Goal: Information Seeking & Learning: Learn about a topic

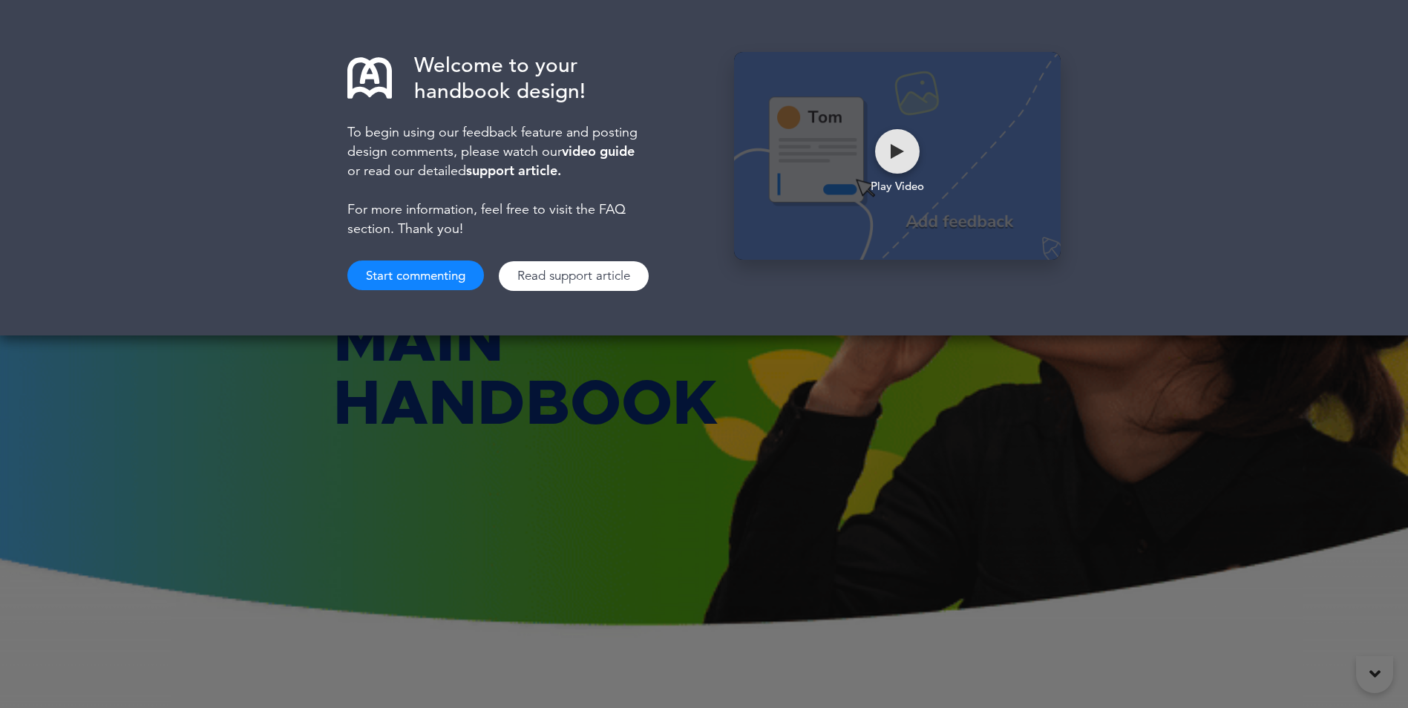
click at [908, 151] on div at bounding box center [897, 151] width 45 height 45
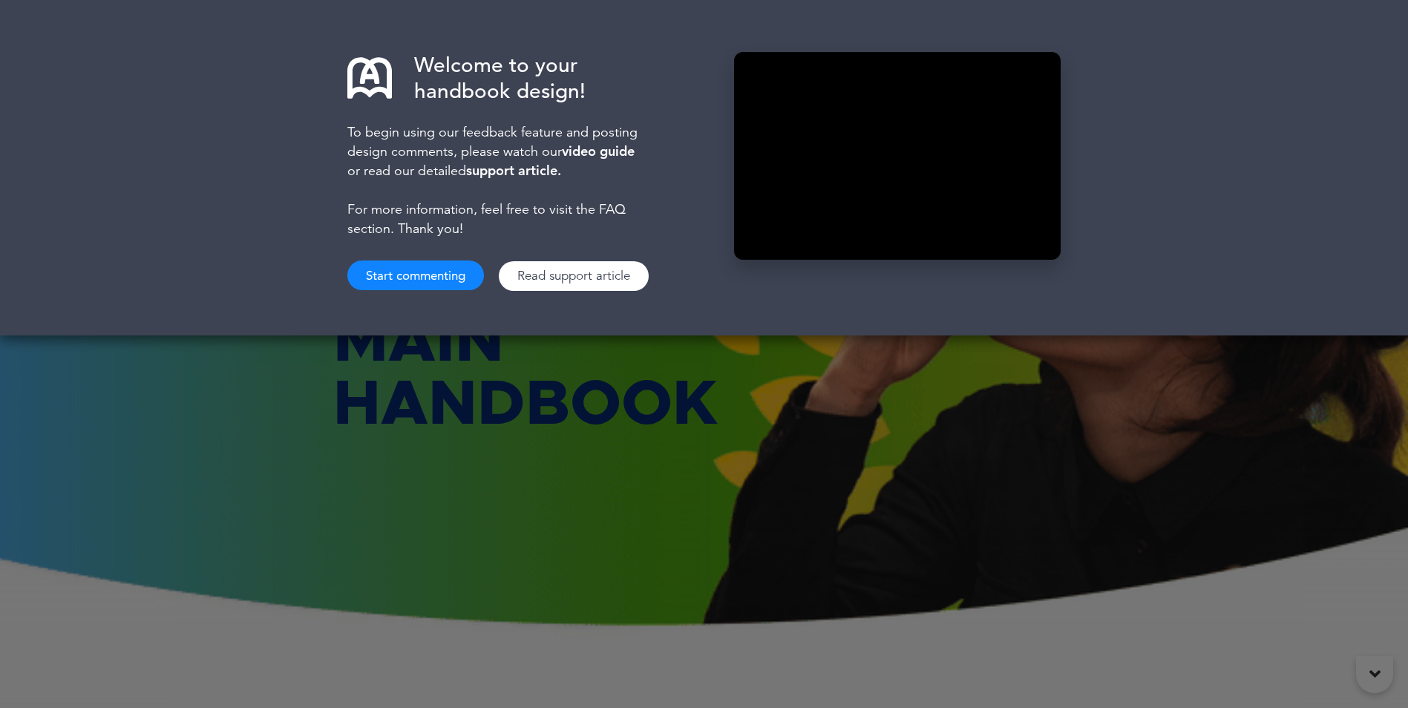
click at [388, 269] on button "Start commenting" at bounding box center [415, 275] width 137 height 30
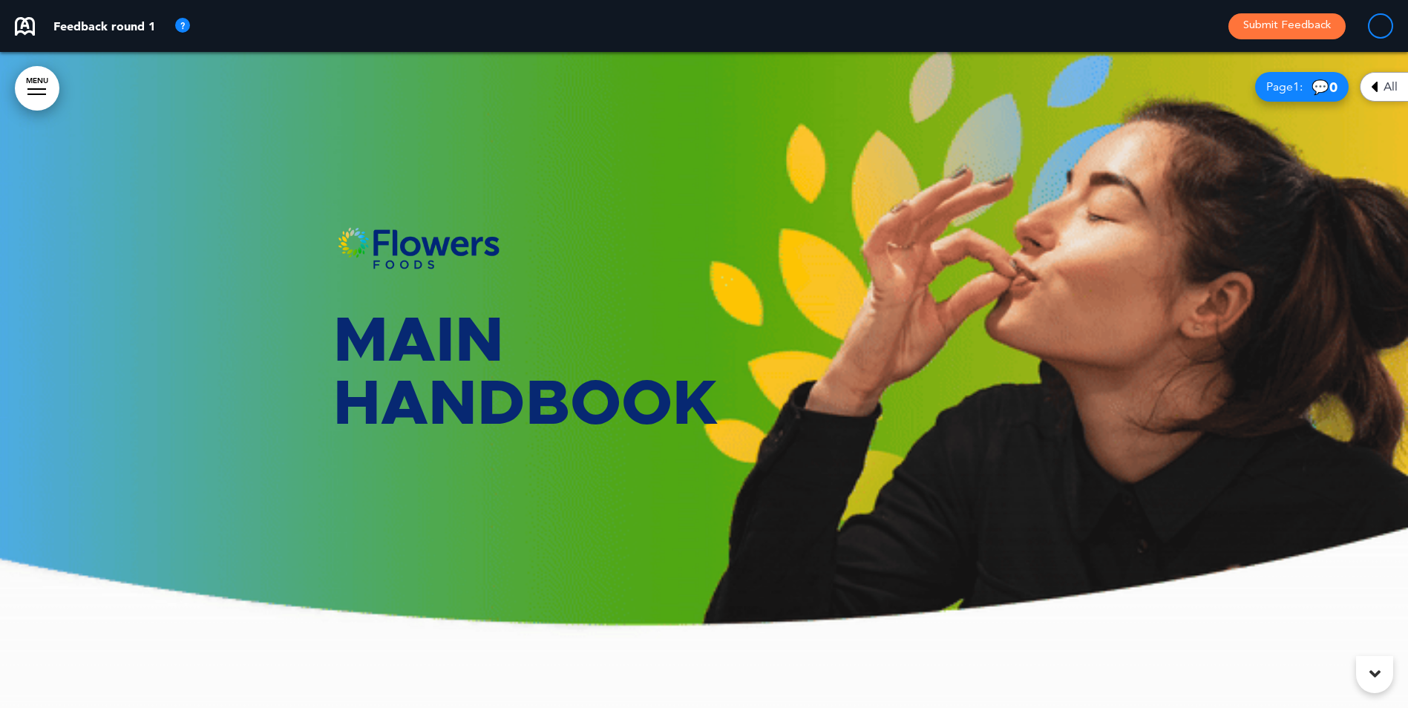
click at [24, 85] on link "MENU" at bounding box center [37, 88] width 45 height 45
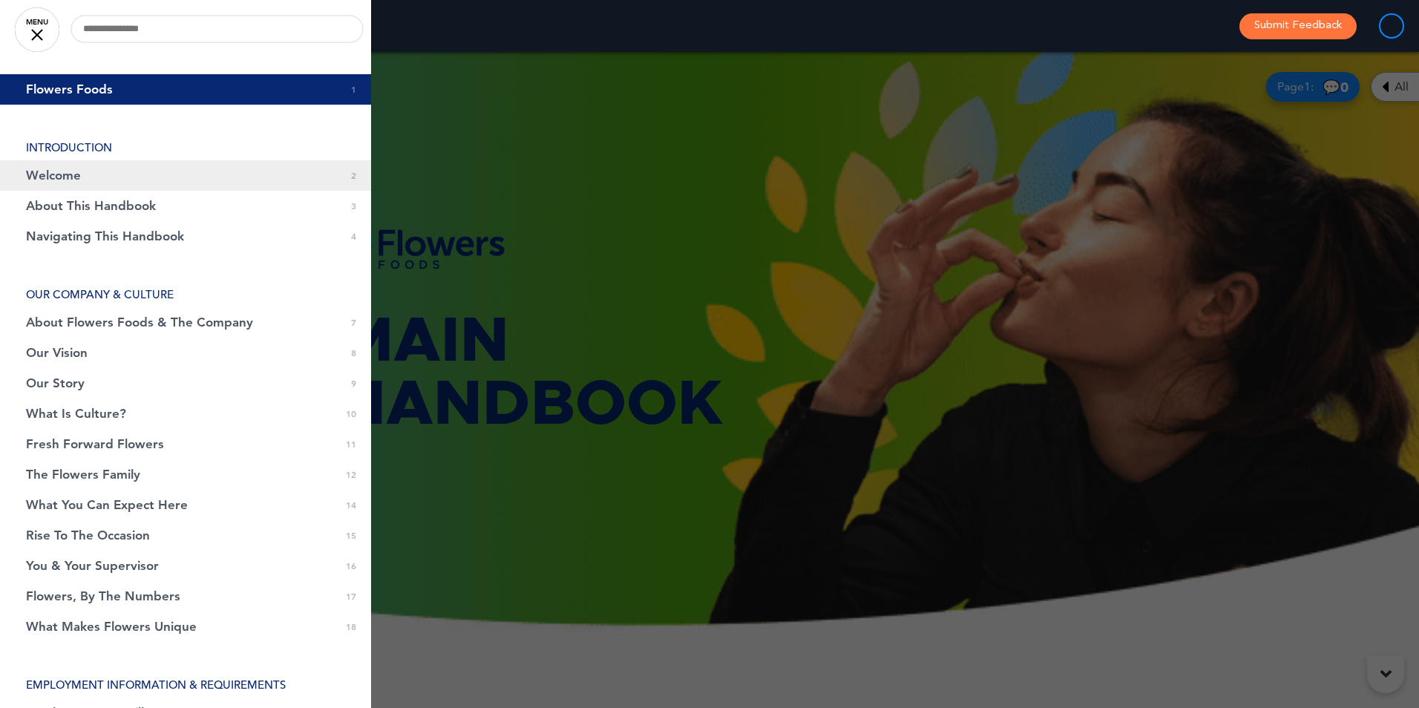
click at [77, 180] on span "Welcome" at bounding box center [53, 175] width 55 height 13
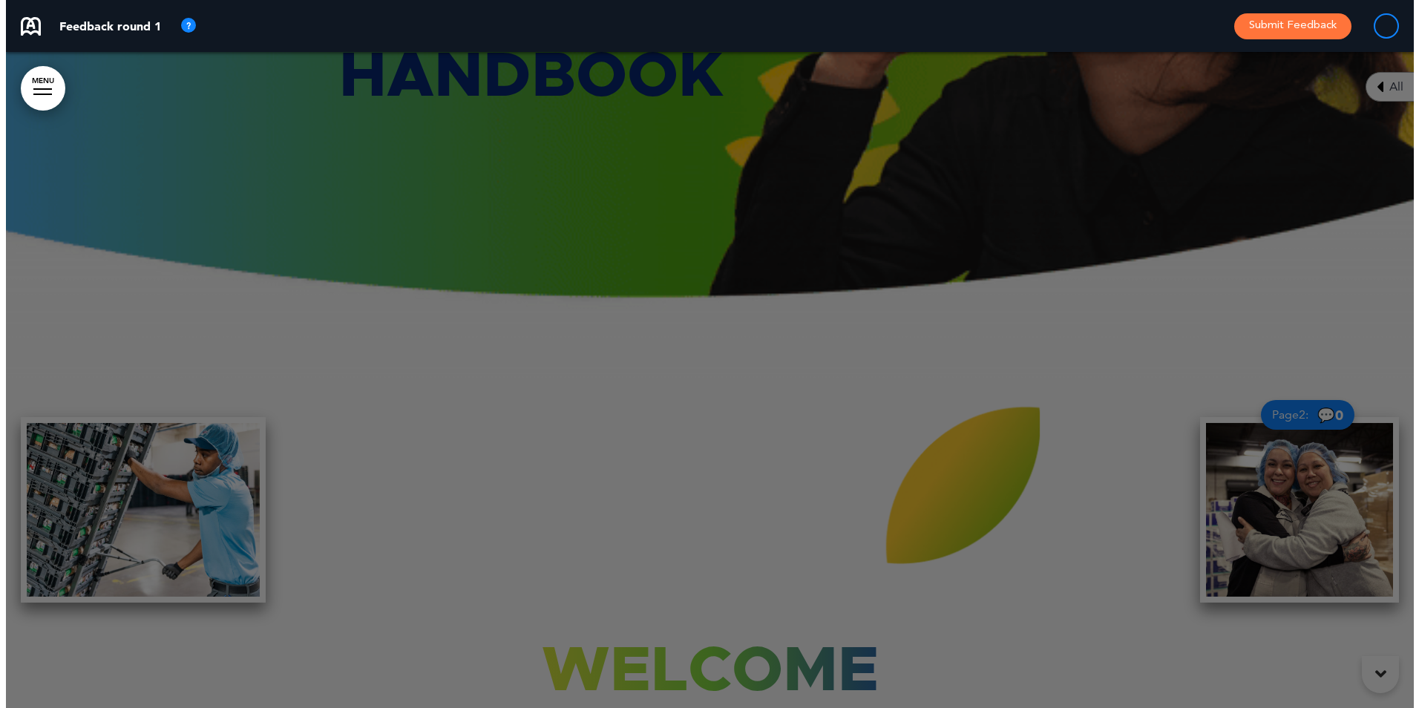
scroll to position [656, 0]
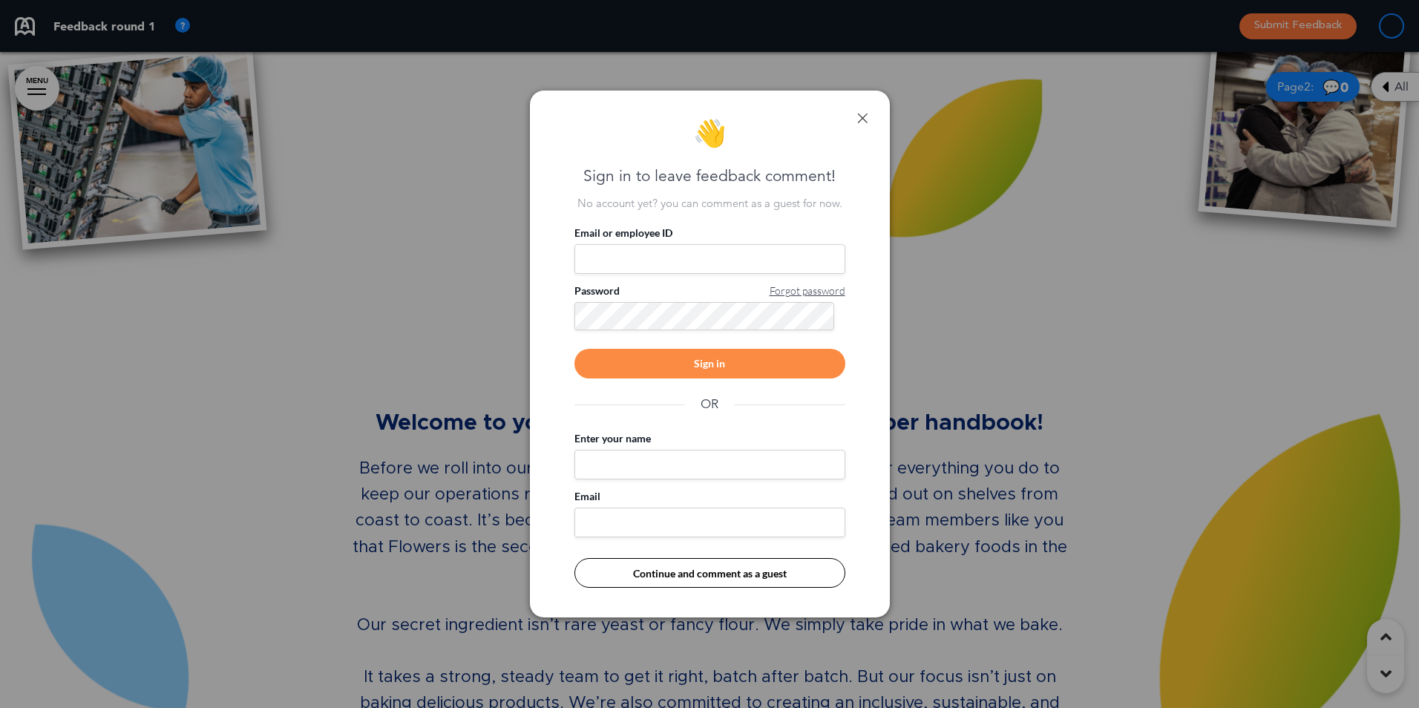
click at [681, 260] on input "Email or employee ID" at bounding box center [709, 259] width 271 height 30
type input "**********"
click at [728, 362] on div "Sign in" at bounding box center [709, 364] width 271 height 30
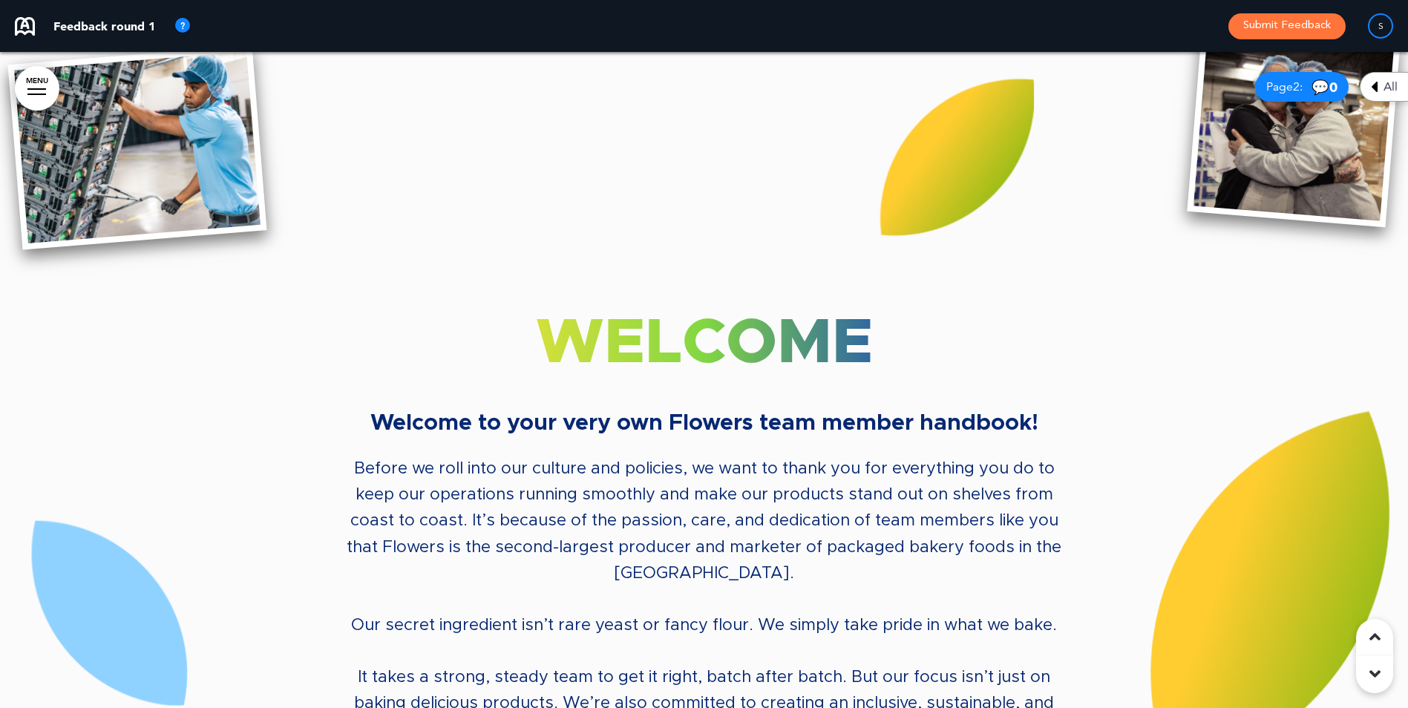
click at [1374, 676] on icon at bounding box center [1374, 674] width 11 height 18
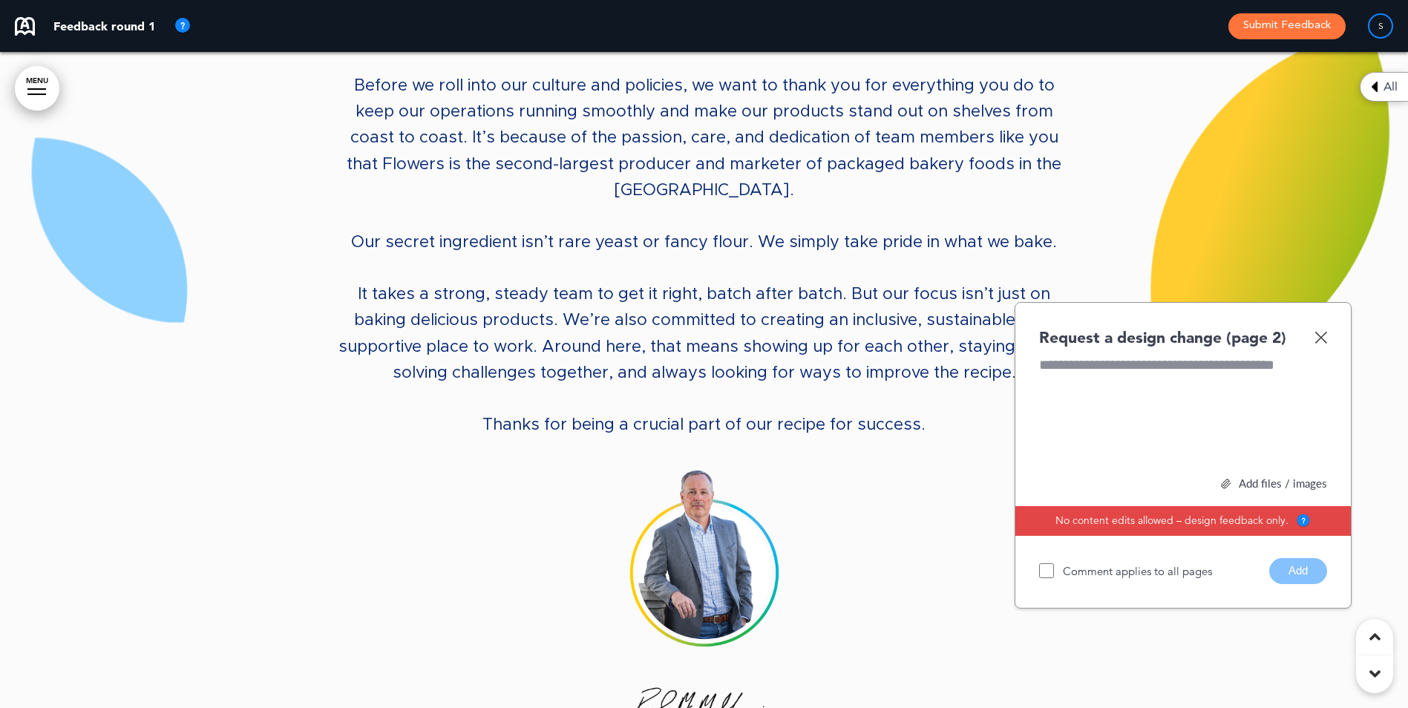
click at [1371, 634] on icon at bounding box center [1374, 637] width 11 height 18
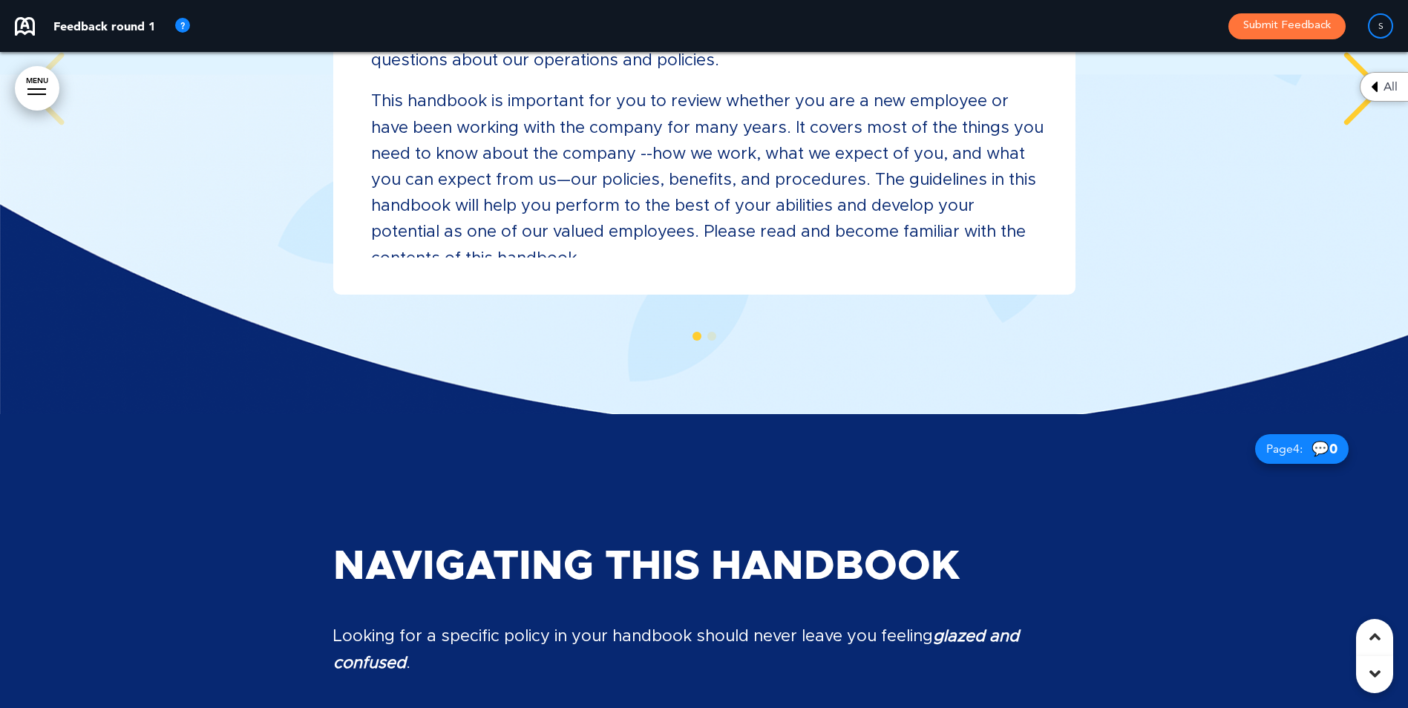
scroll to position [2810, 0]
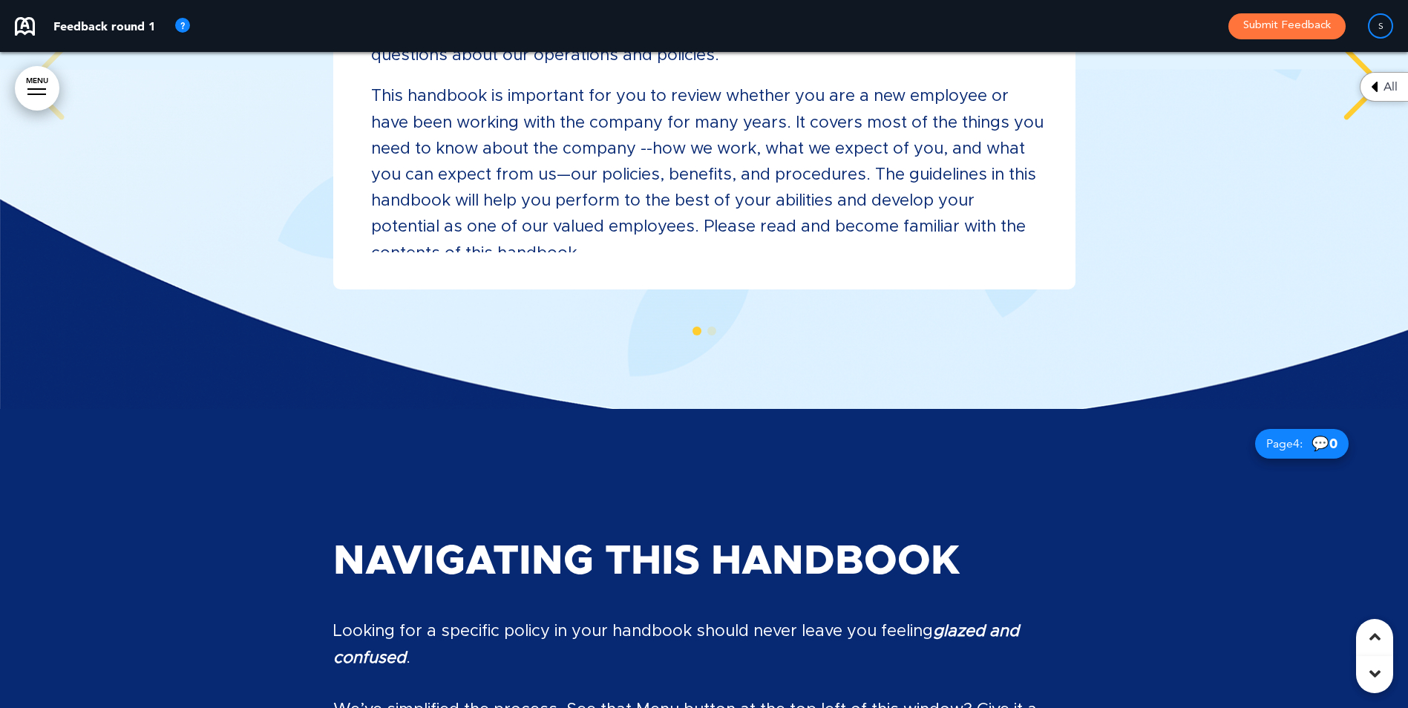
click at [916, 244] on div "Handbook Disclaimer This is the July 2025 of the handbook for employees of both…" at bounding box center [704, 86] width 742 height 407
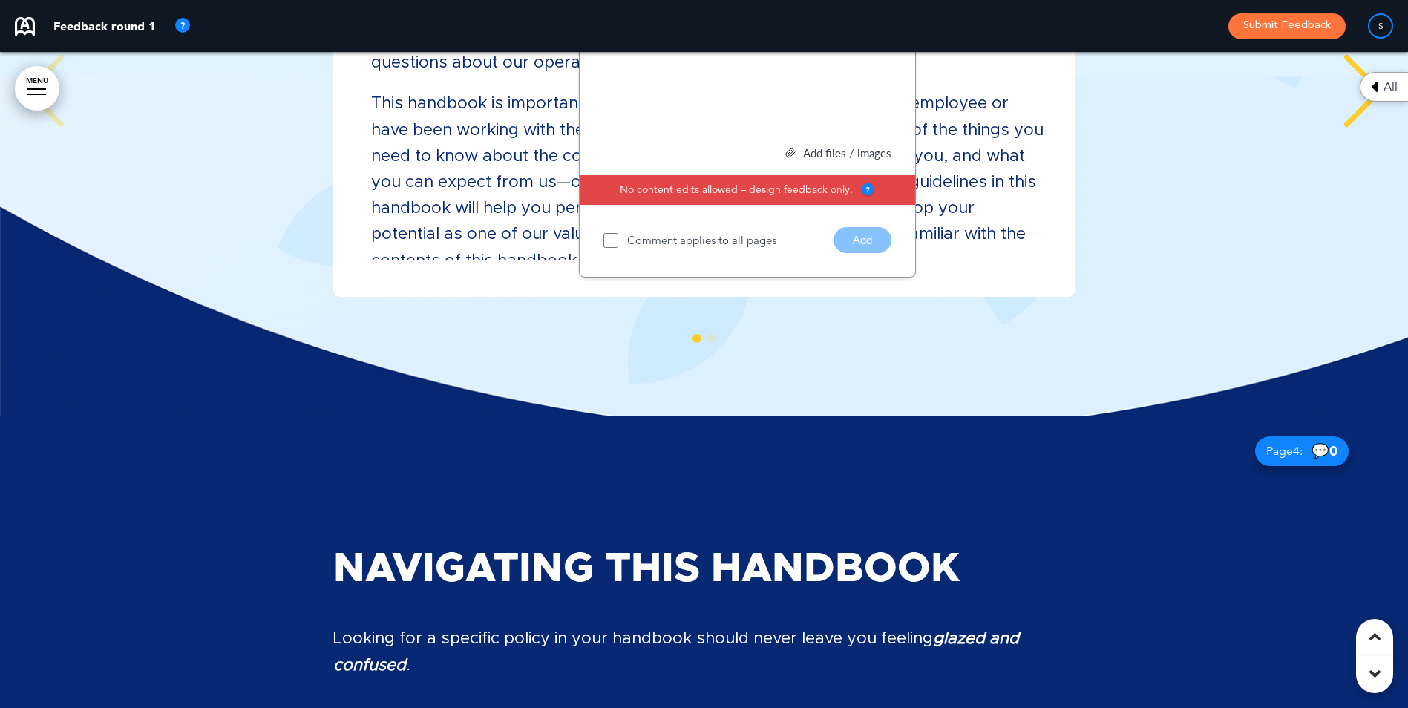
click at [912, 307] on div "Handbook Disclaimer This is the July 2025 of the handbook for employees of both…" at bounding box center [704, 118] width 1378 height 486
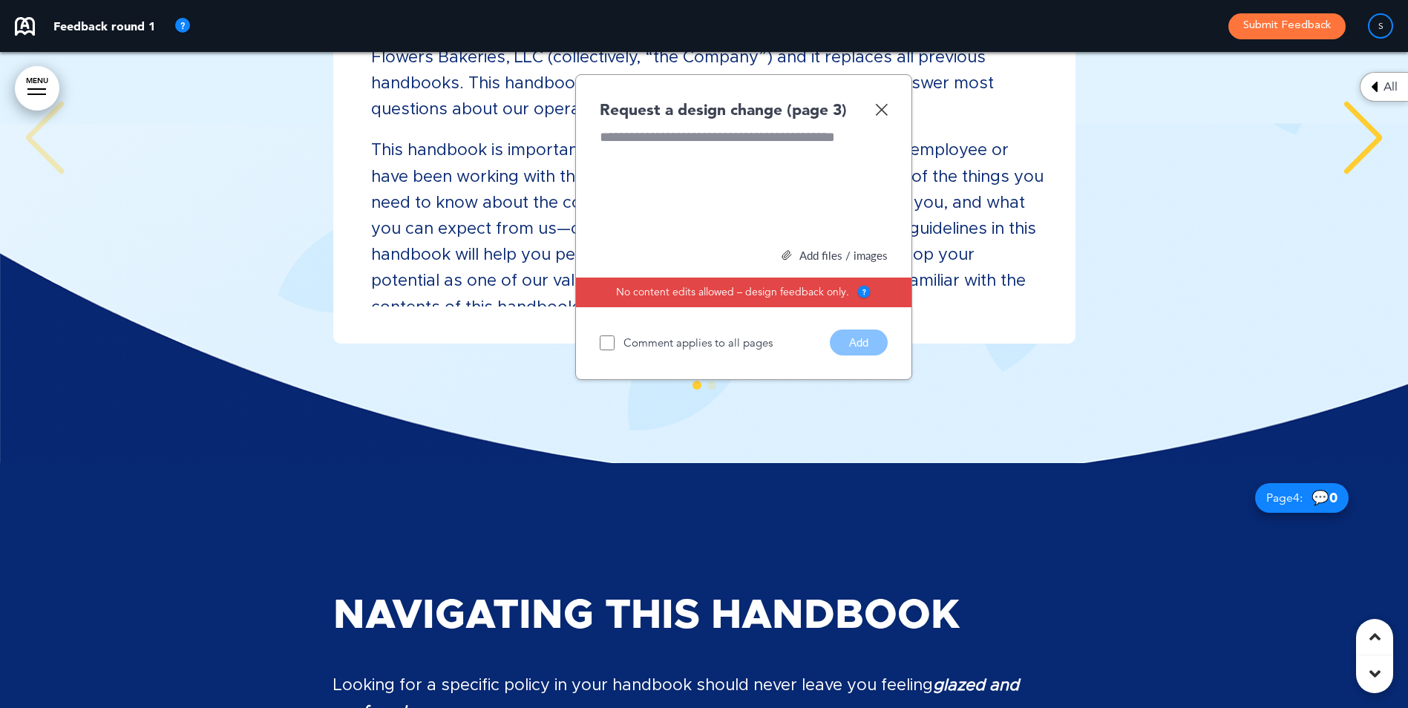
scroll to position [2743, 0]
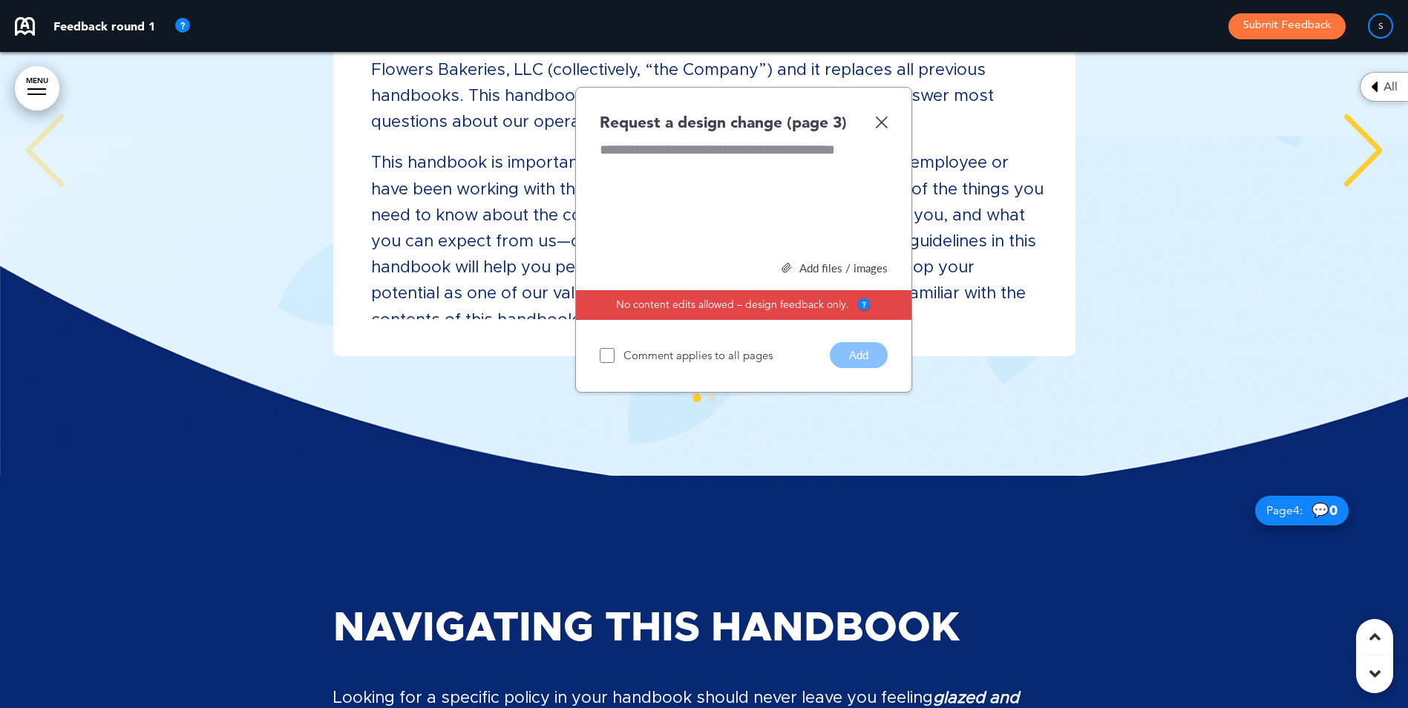
click at [882, 116] on img at bounding box center [881, 122] width 13 height 13
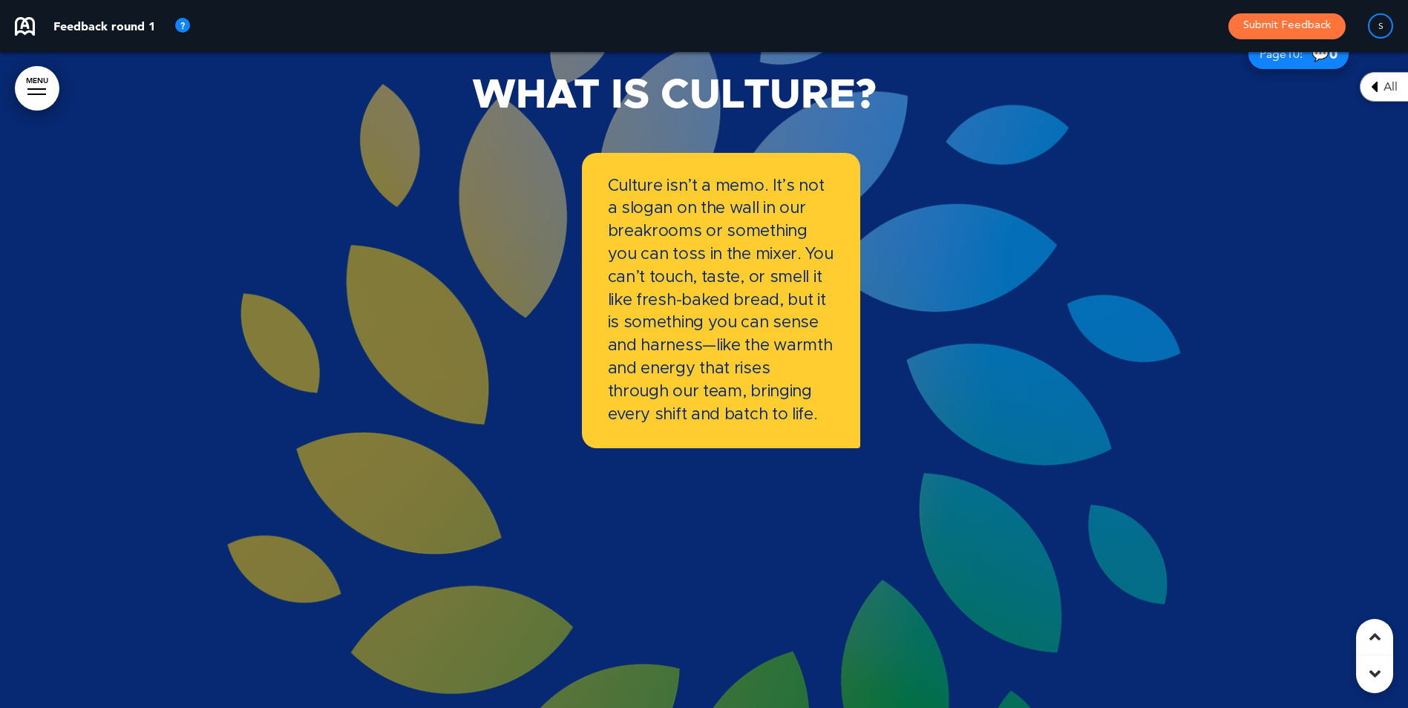
scroll to position [7205, 0]
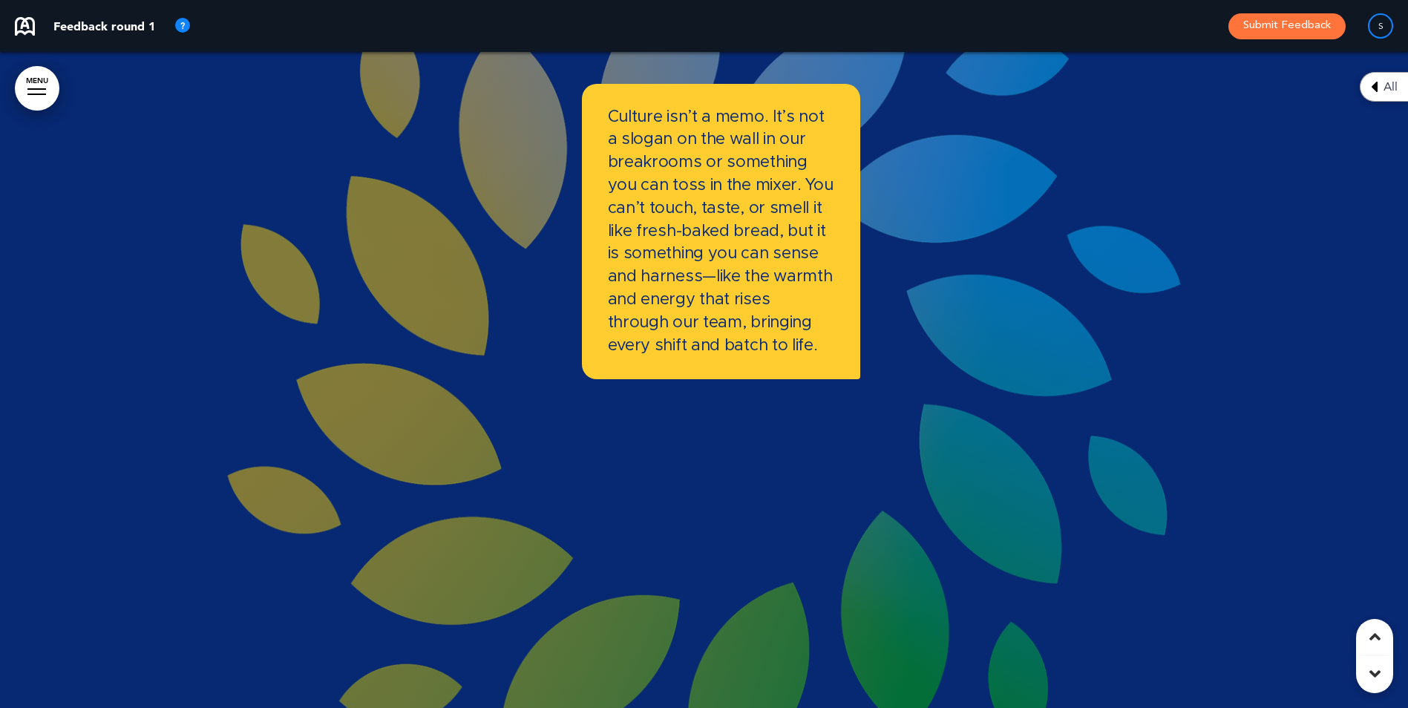
click at [1376, 675] on icon at bounding box center [1374, 674] width 11 height 18
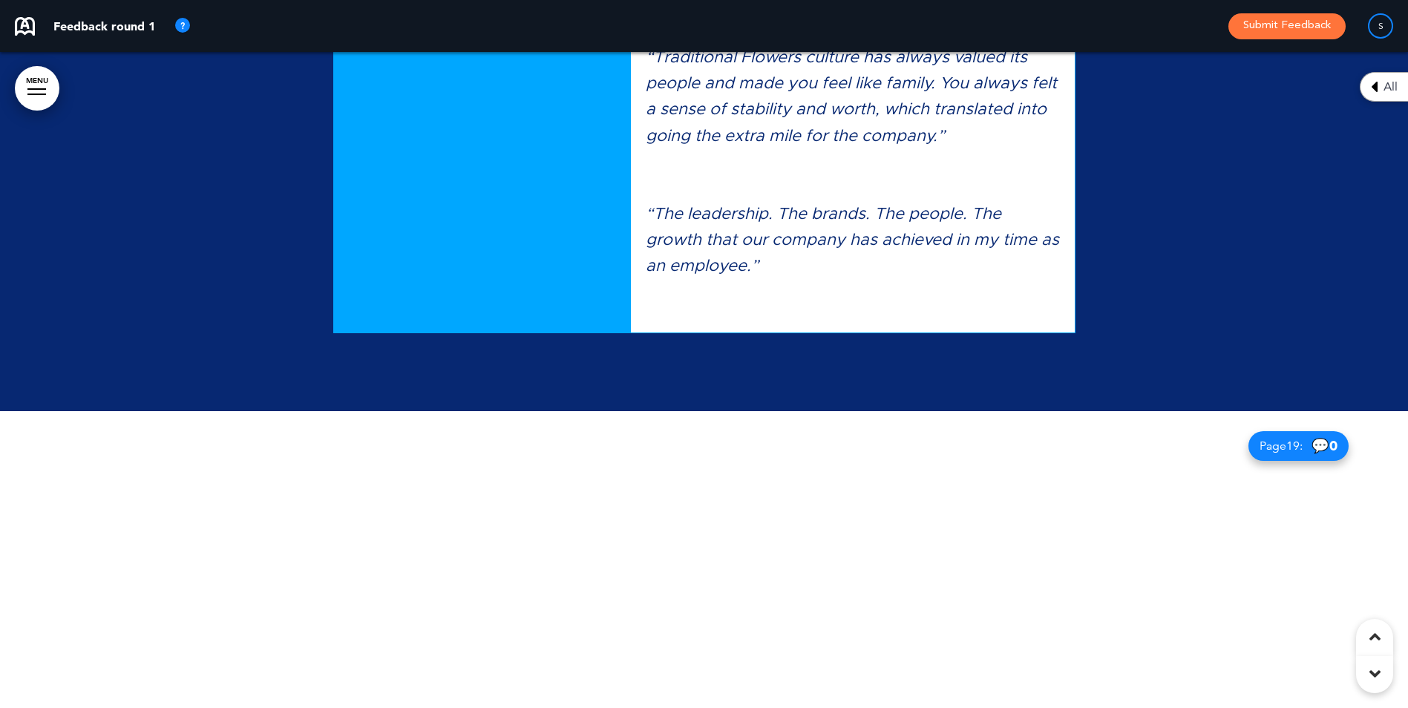
scroll to position [16902, 0]
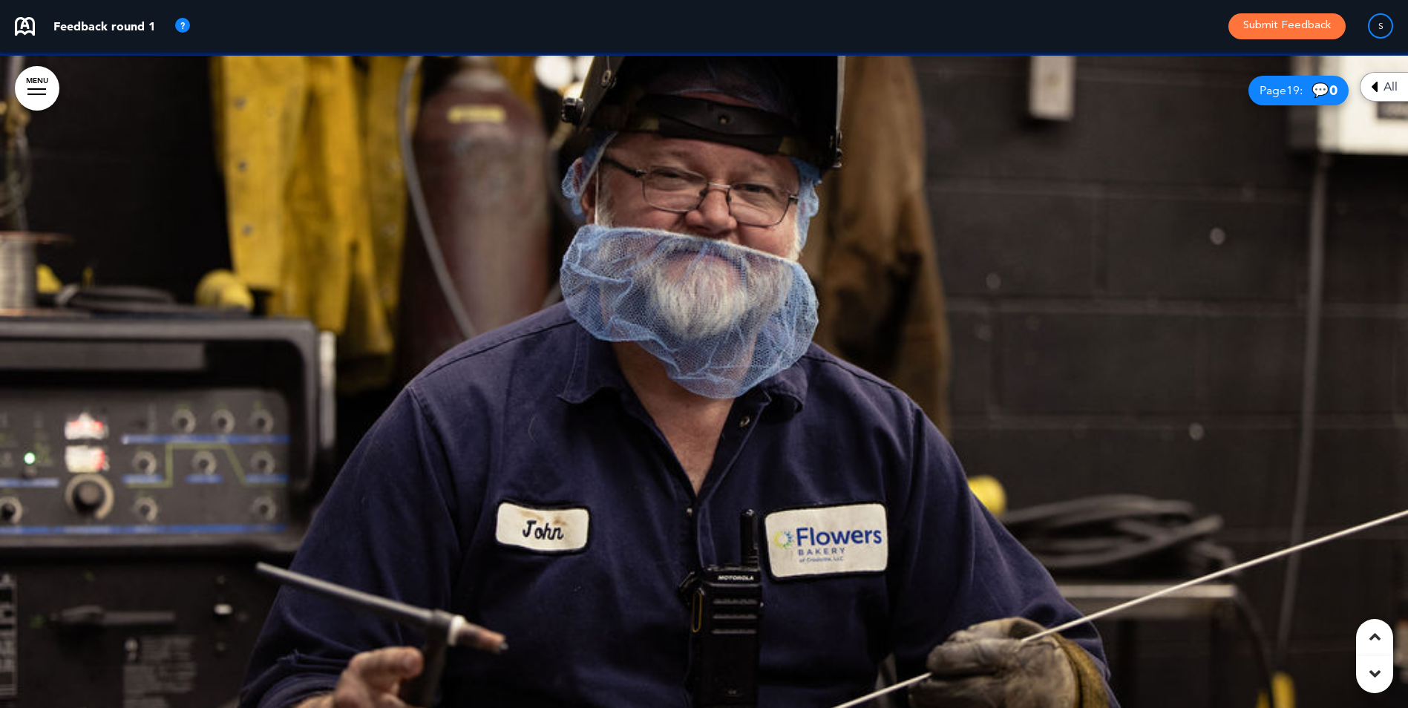
click at [1377, 628] on icon at bounding box center [1374, 637] width 11 height 18
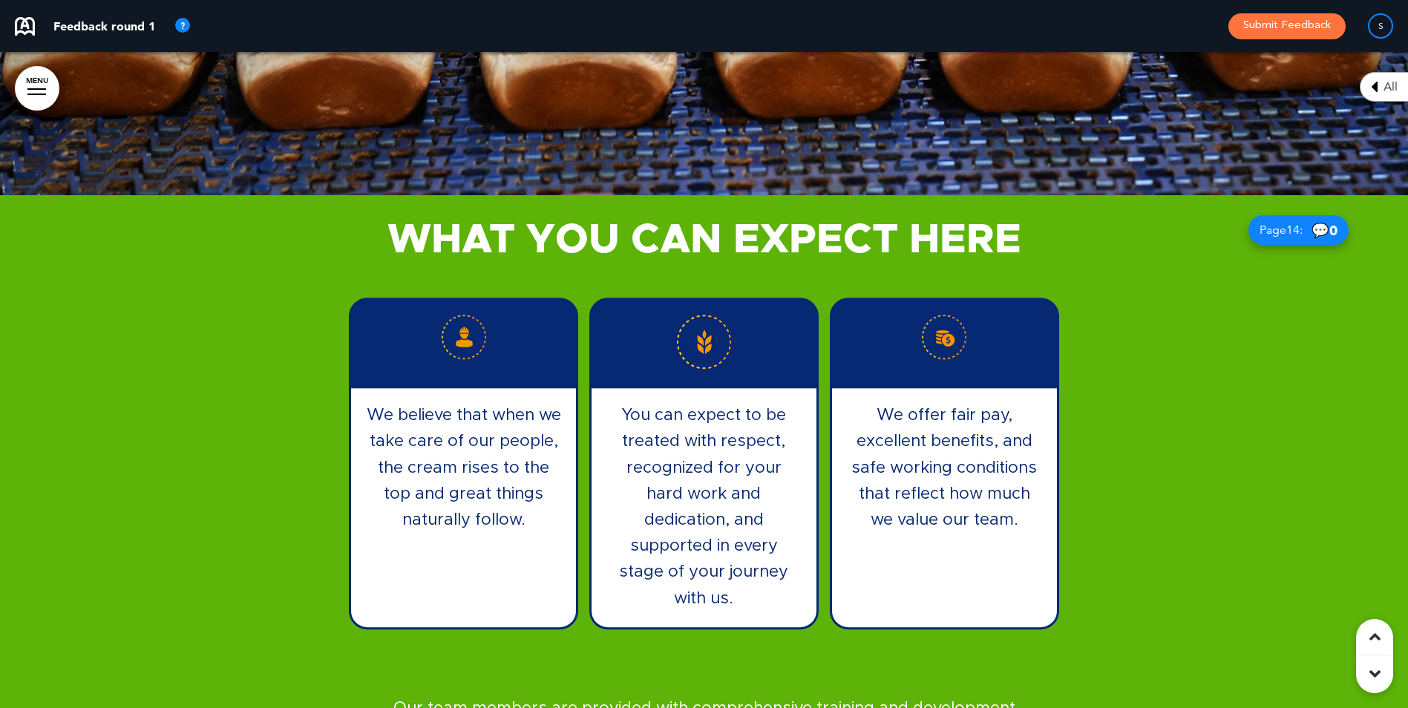
scroll to position [4453, 0]
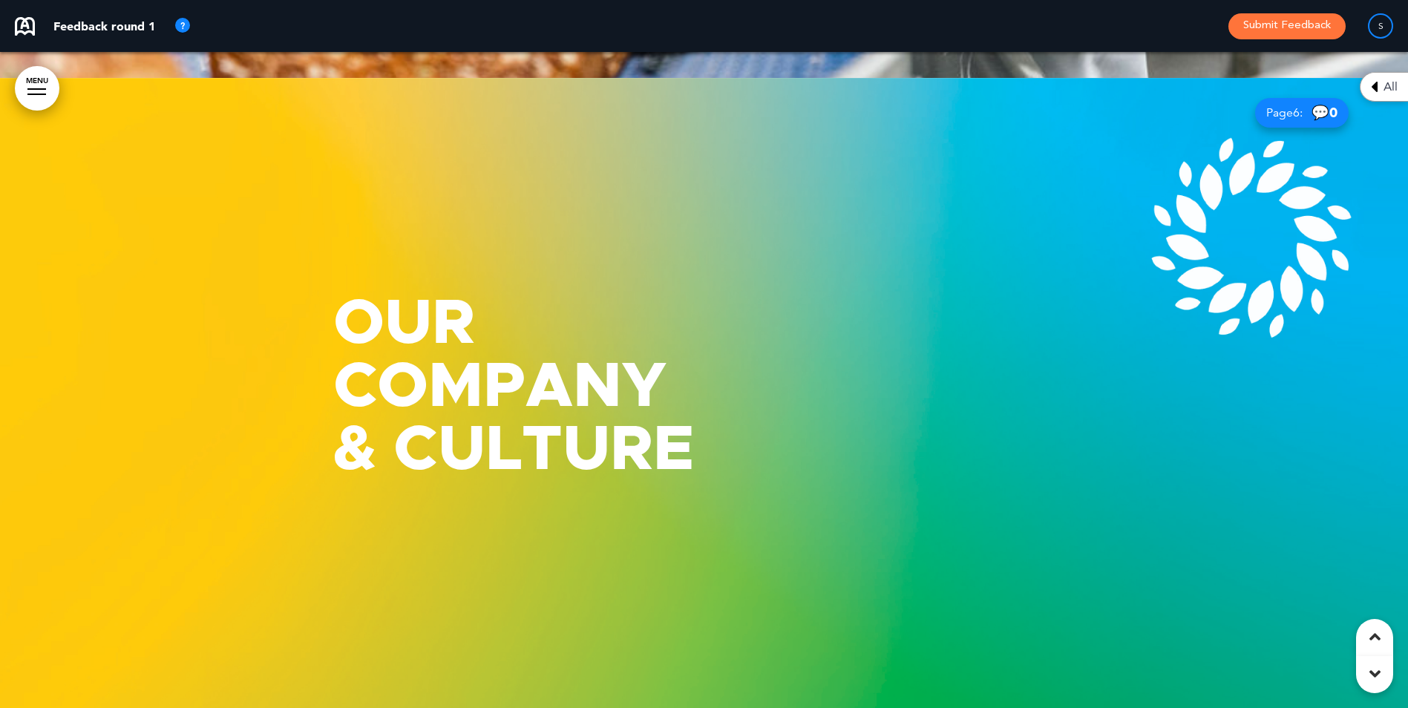
click at [1369, 675] on icon at bounding box center [1374, 674] width 11 height 18
click at [1376, 671] on icon at bounding box center [1374, 674] width 11 height 18
click at [1376, 668] on icon at bounding box center [1374, 674] width 11 height 18
click at [1374, 672] on icon at bounding box center [1374, 674] width 11 height 18
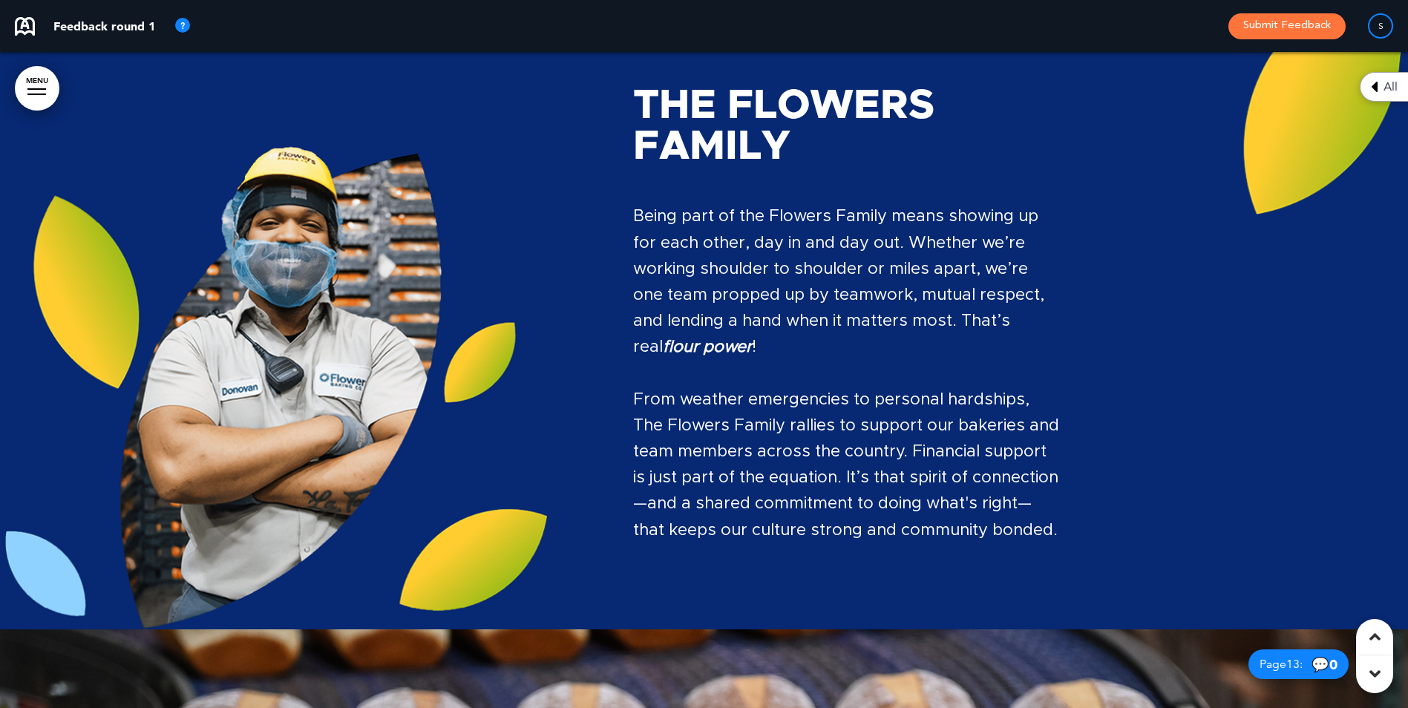
scroll to position [10726, 0]
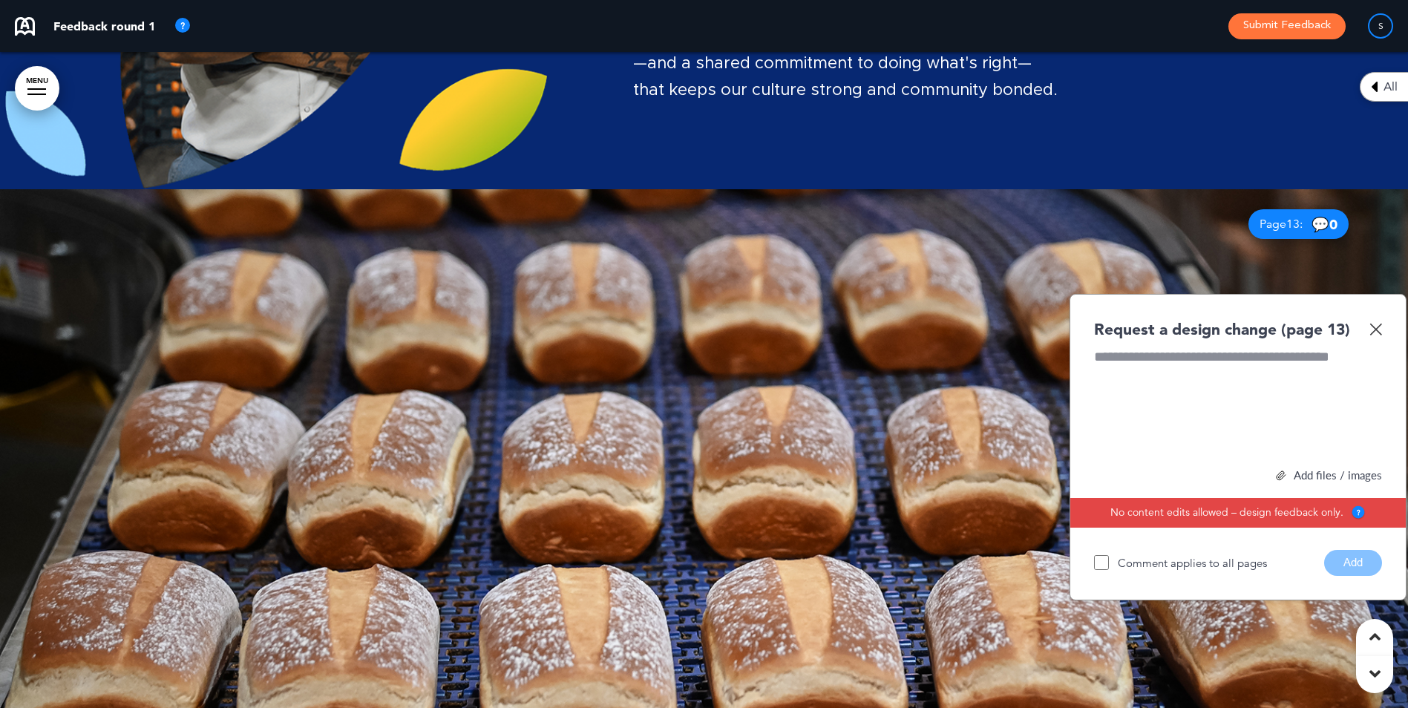
click at [1406, 701] on div at bounding box center [704, 517] width 1408 height 656
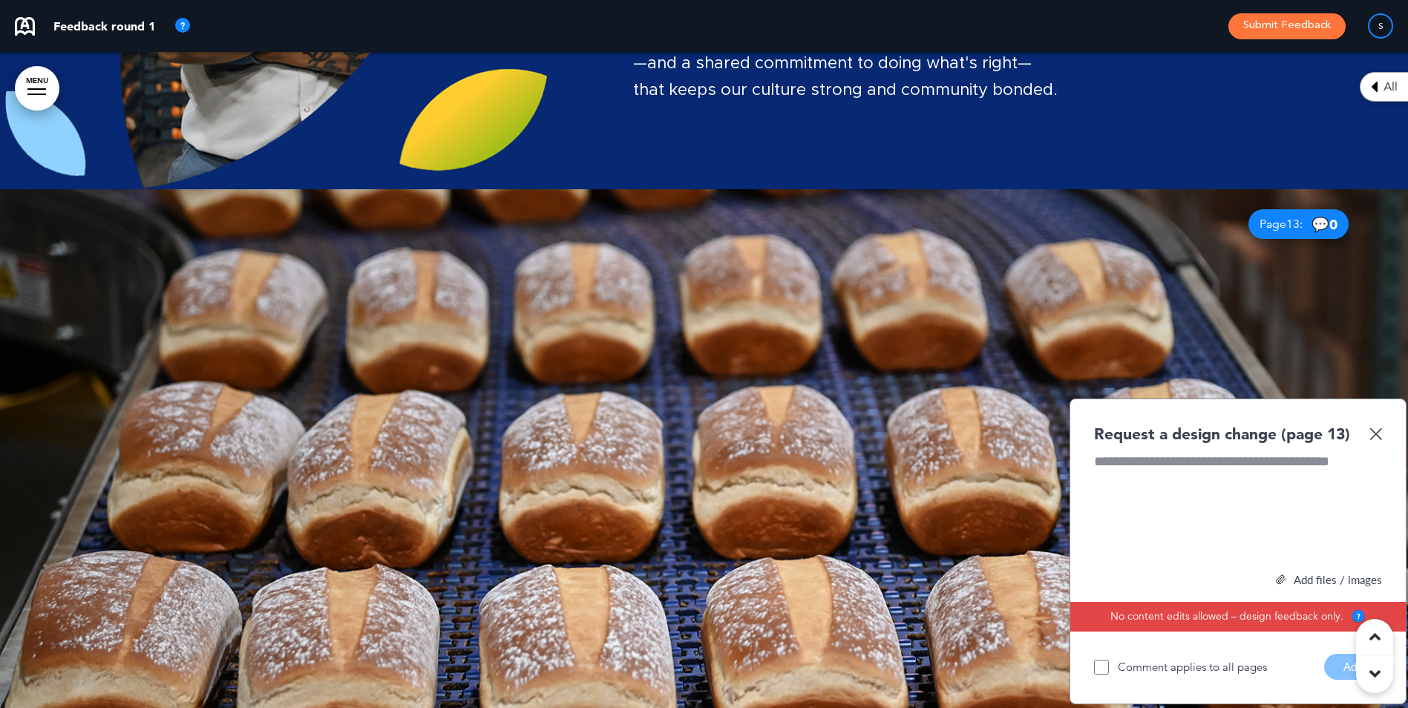
click at [1375, 428] on img at bounding box center [1375, 433] width 13 height 13
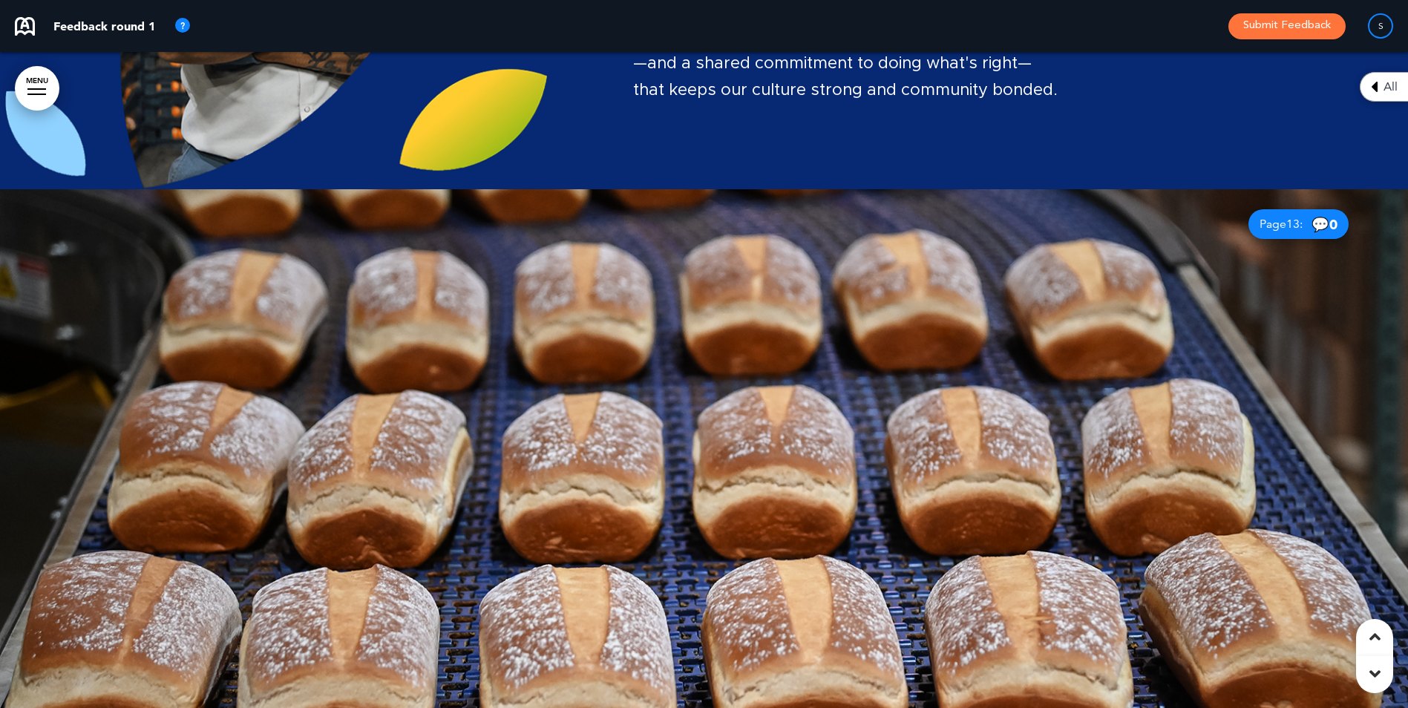
click at [1375, 428] on div at bounding box center [704, 517] width 1408 height 656
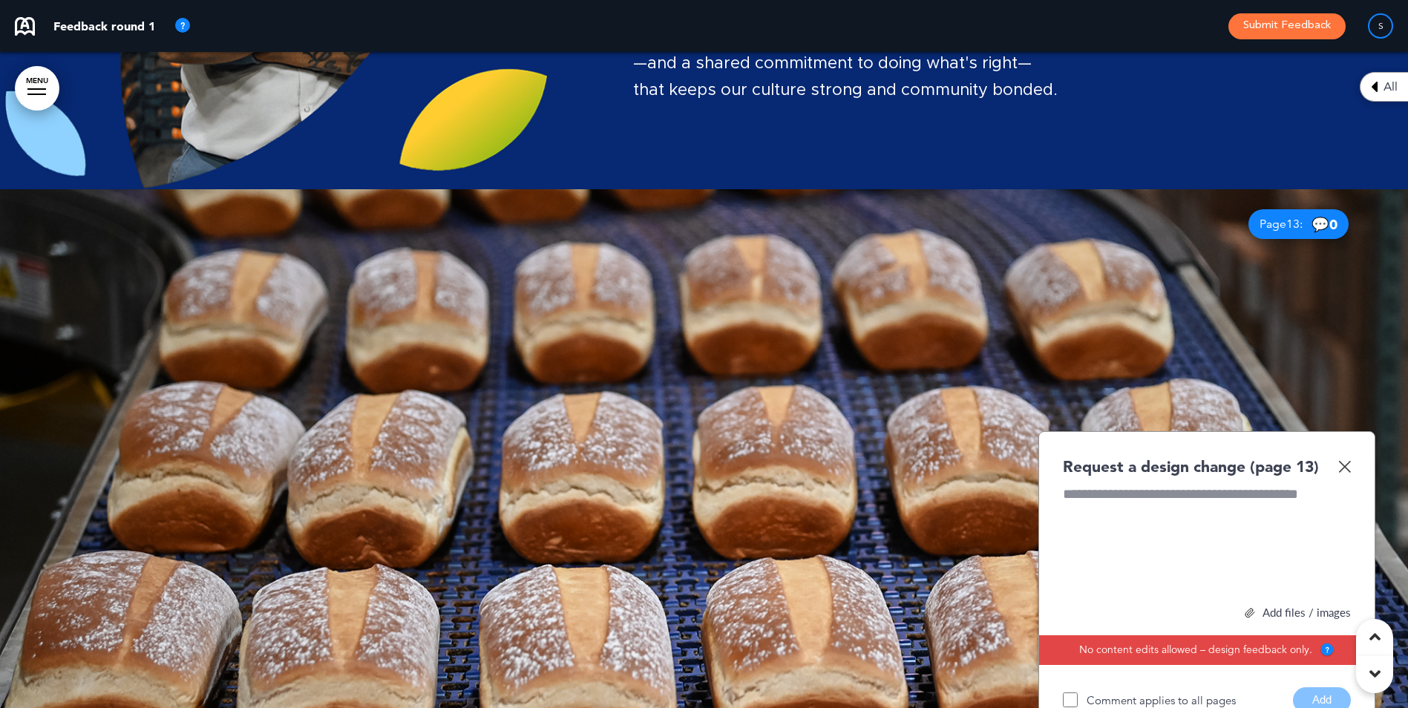
click at [1348, 469] on img at bounding box center [1344, 466] width 13 height 13
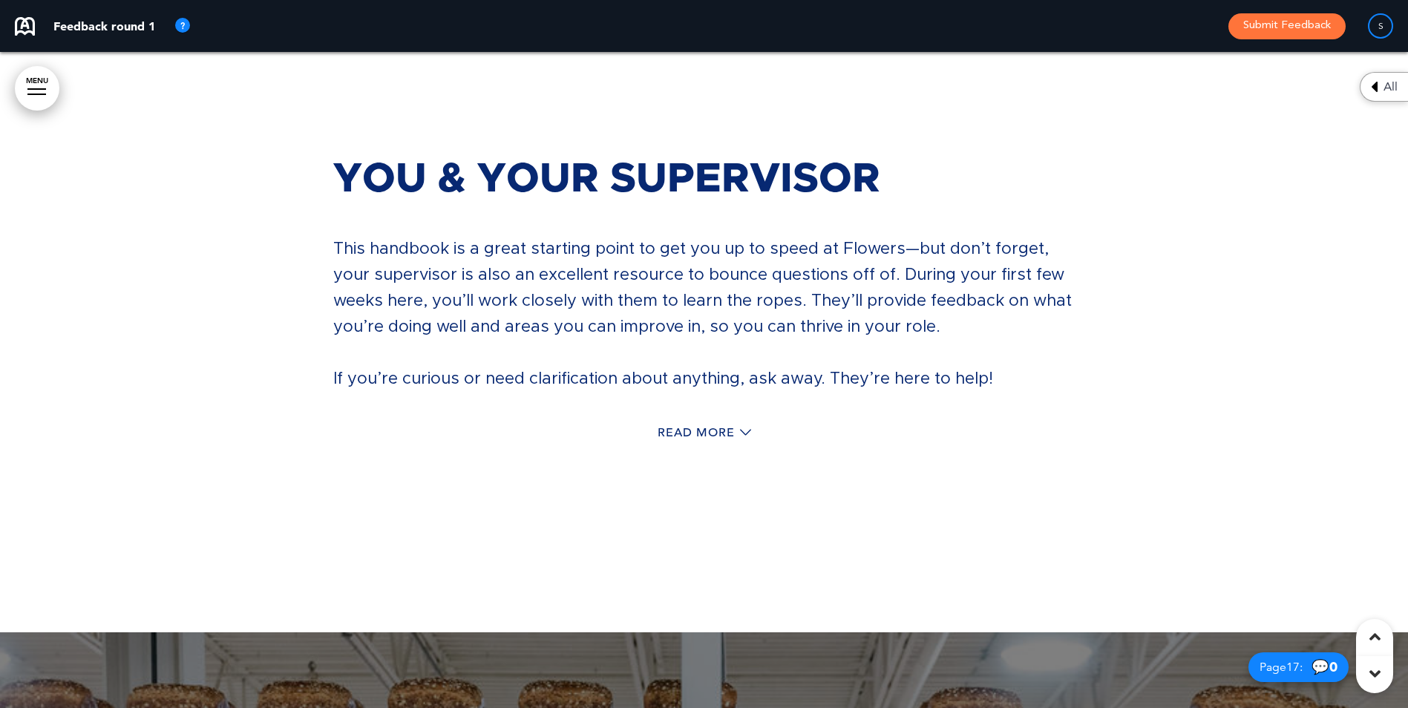
scroll to position [13511, 0]
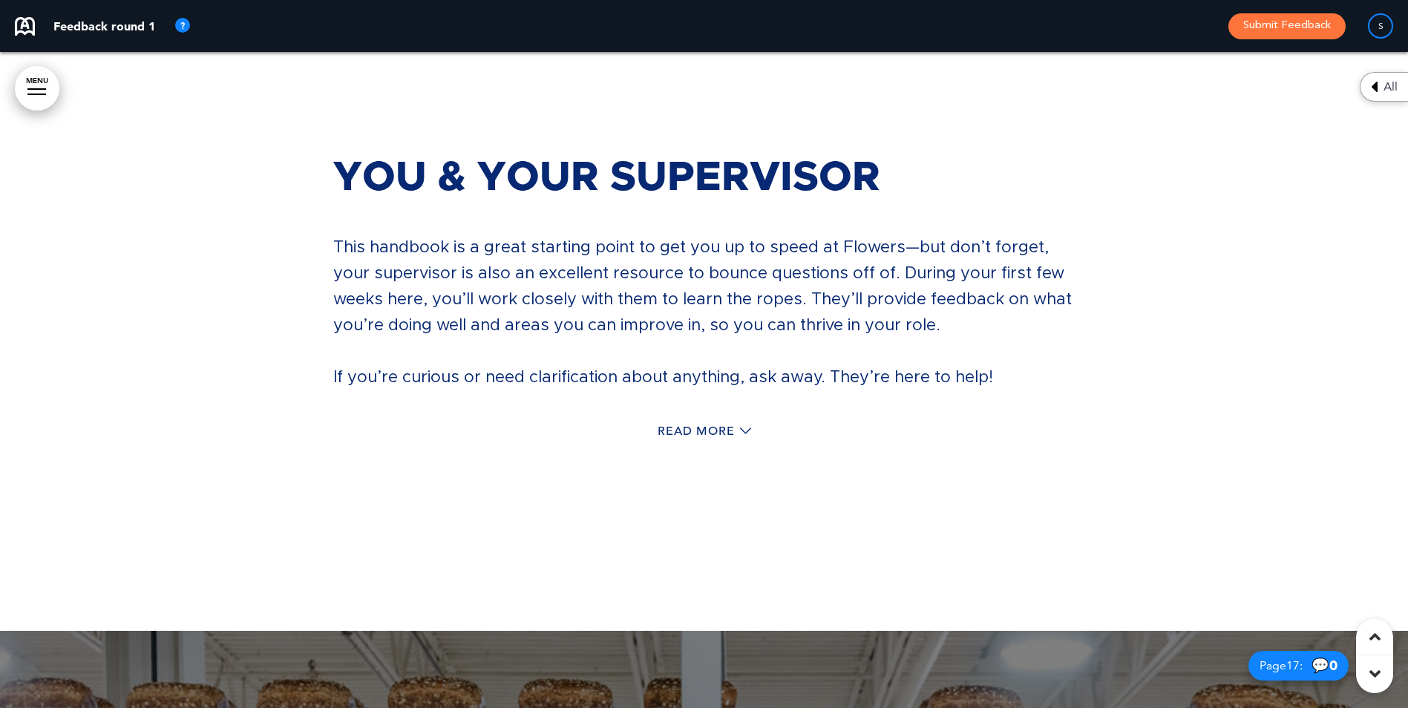
click at [719, 418] on div "Read More" at bounding box center [704, 433] width 742 height 30
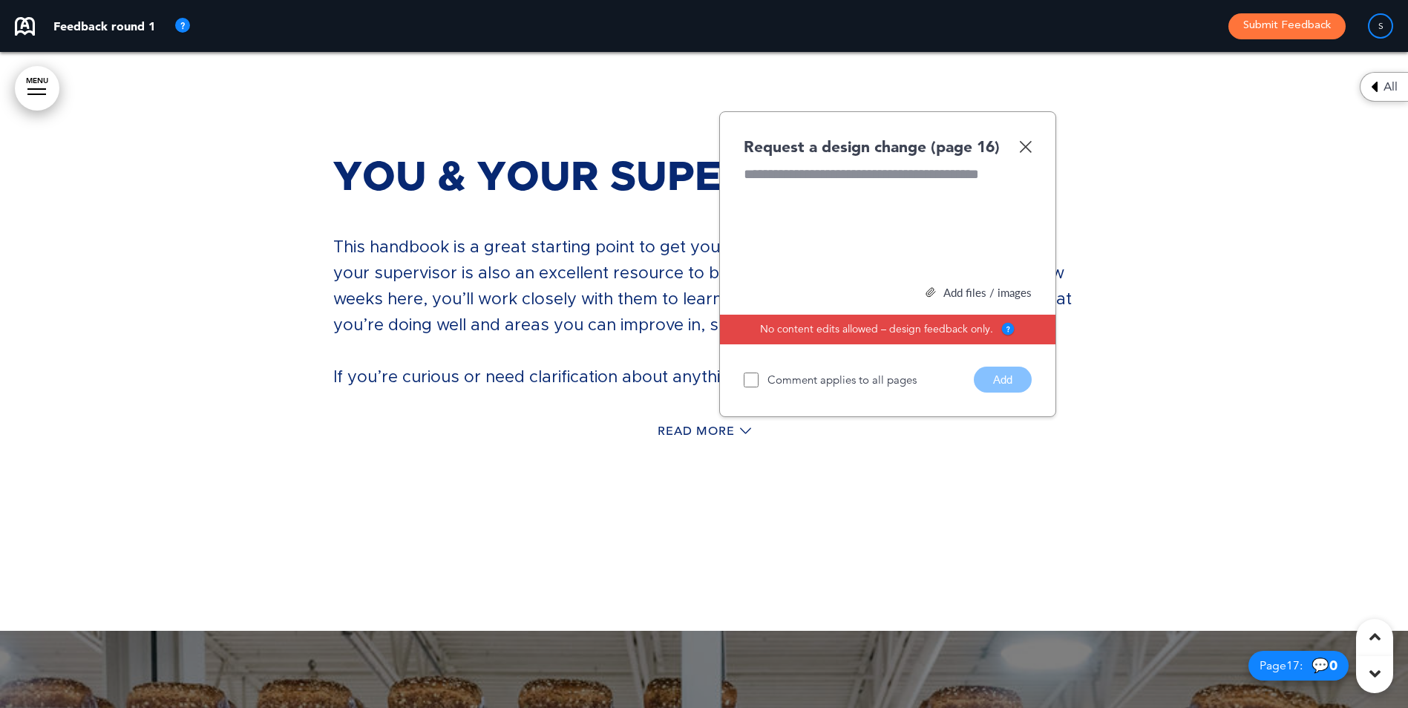
click at [719, 418] on div "Read More" at bounding box center [704, 433] width 742 height 30
click at [742, 425] on icon at bounding box center [745, 430] width 11 height 11
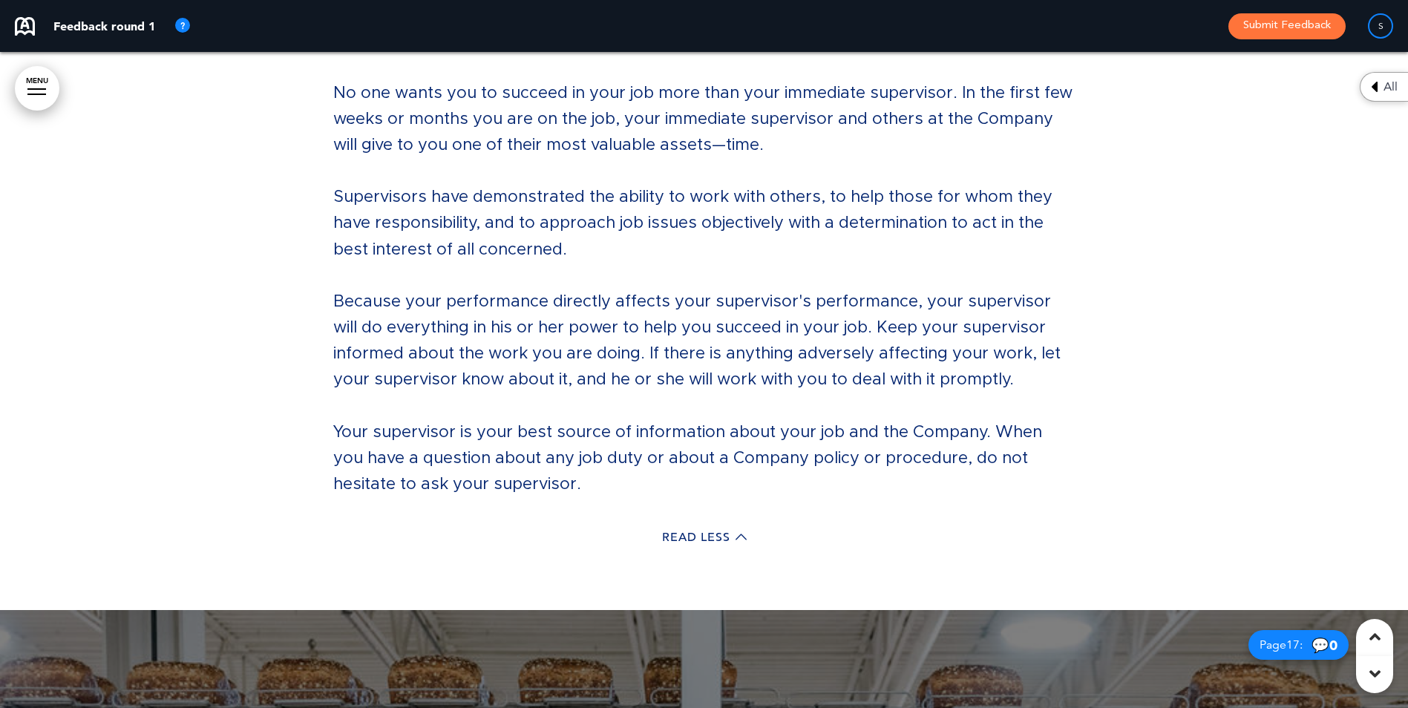
scroll to position [13780, 0]
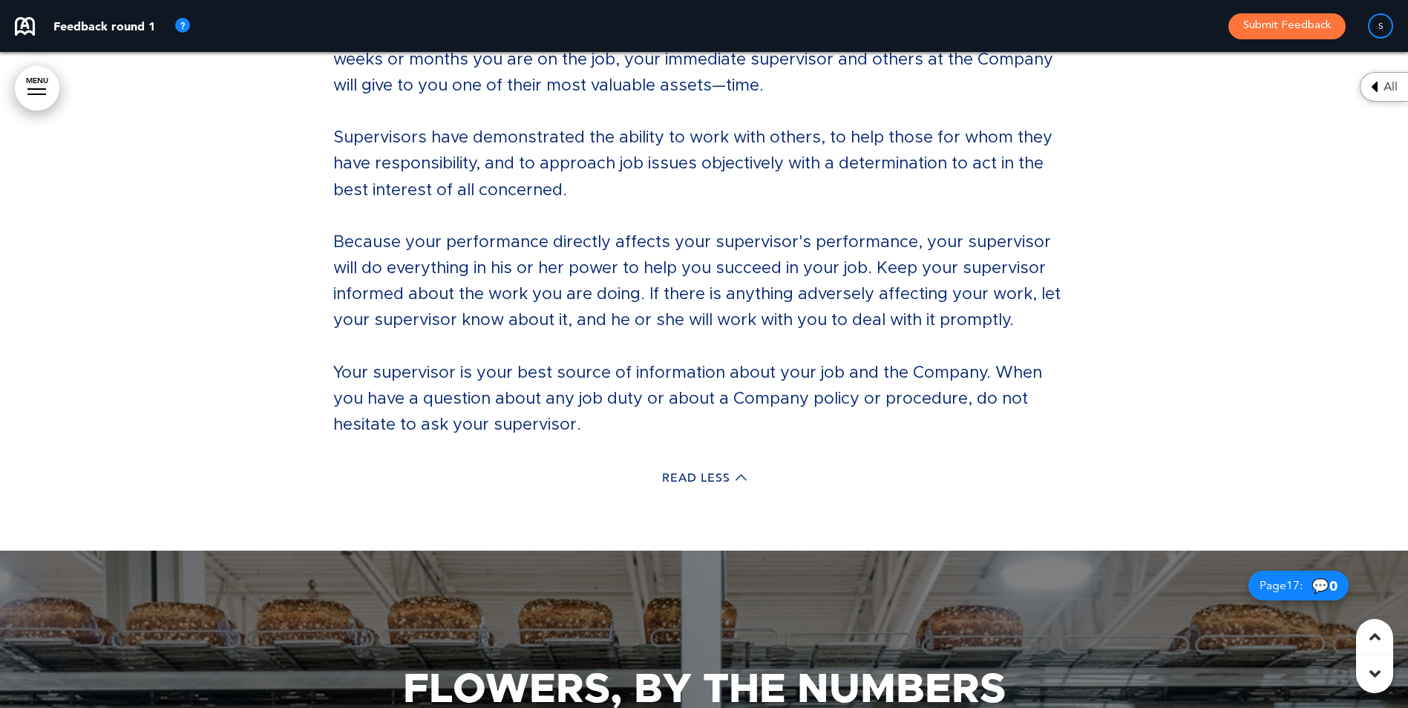
drag, startPoint x: 787, startPoint y: 461, endPoint x: 747, endPoint y: 459, distance: 39.4
click at [772, 465] on div "Read Less" at bounding box center [704, 480] width 742 height 30
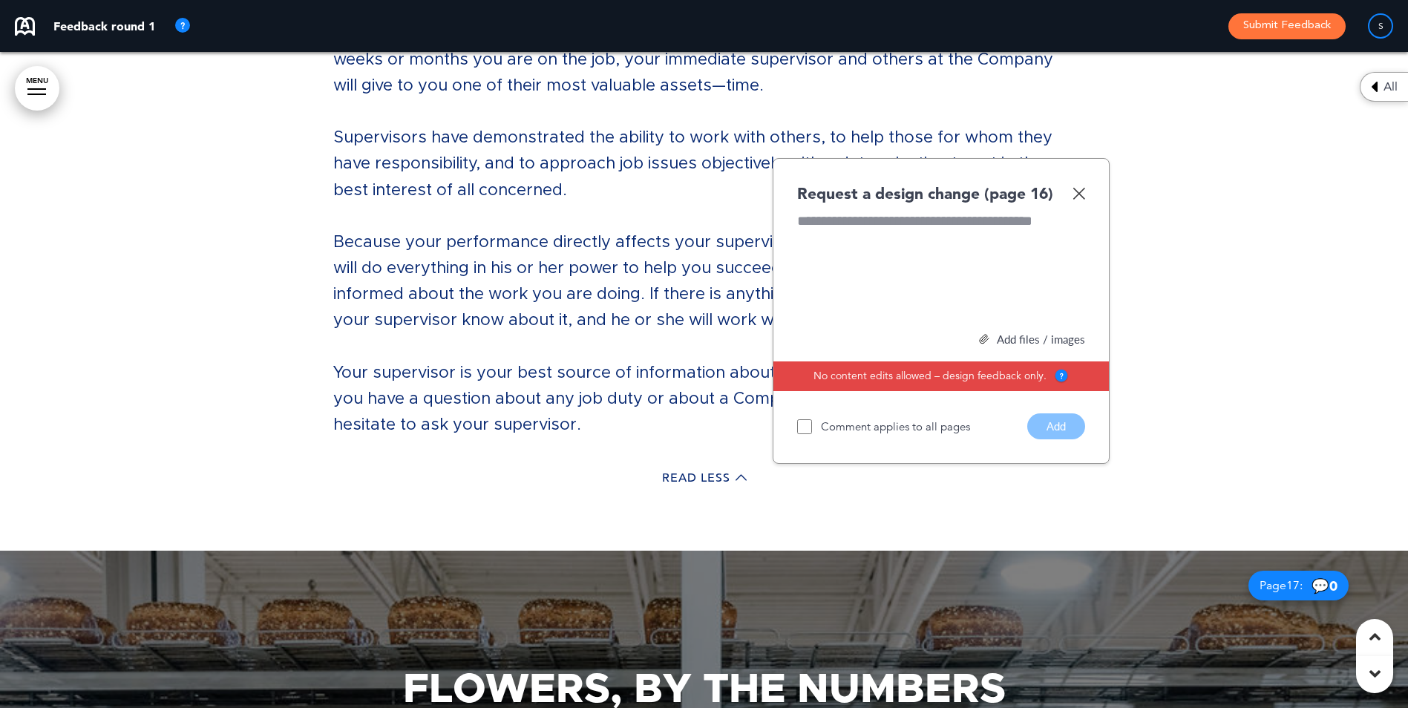
click at [735, 461] on div "You & Your Supervisor This handbook is a great starting point to get you up to …" at bounding box center [704, 127] width 742 height 845
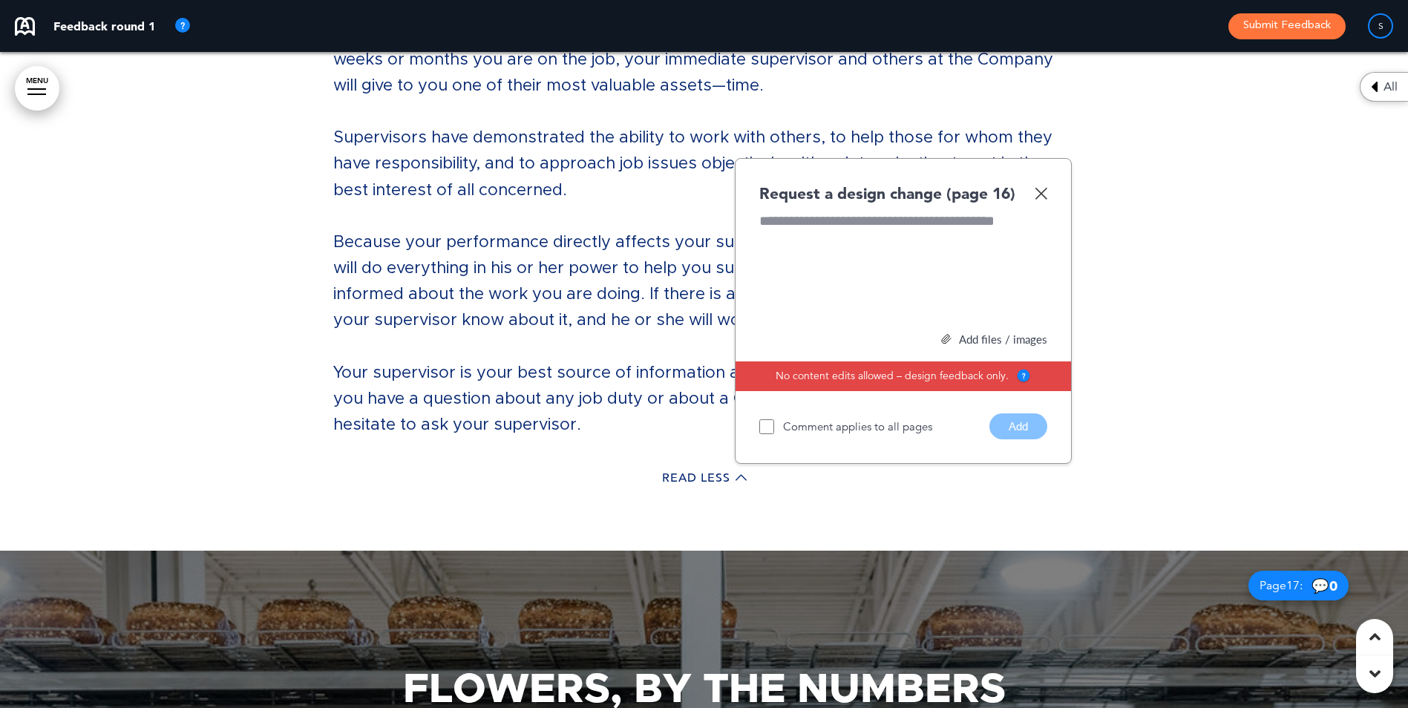
click at [1044, 187] on img at bounding box center [1040, 193] width 13 height 13
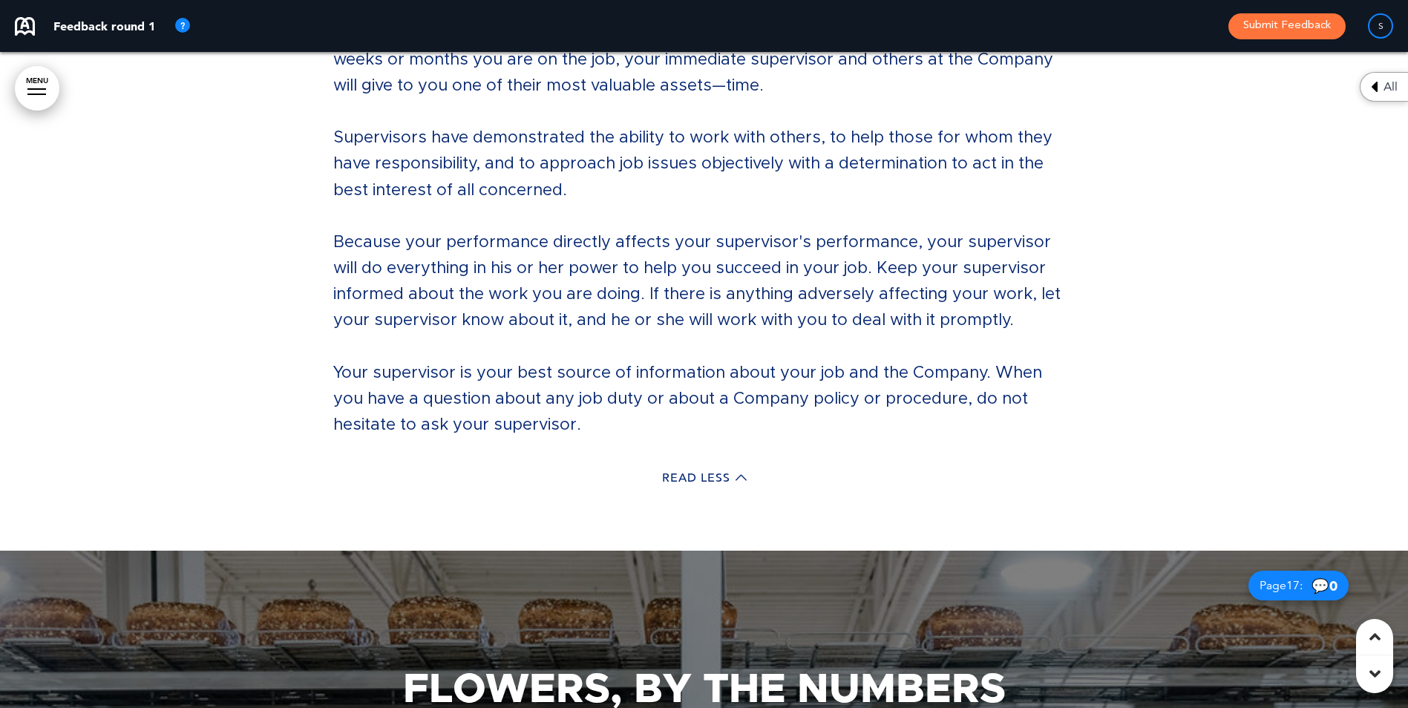
click at [724, 465] on div "Read Less" at bounding box center [704, 480] width 742 height 30
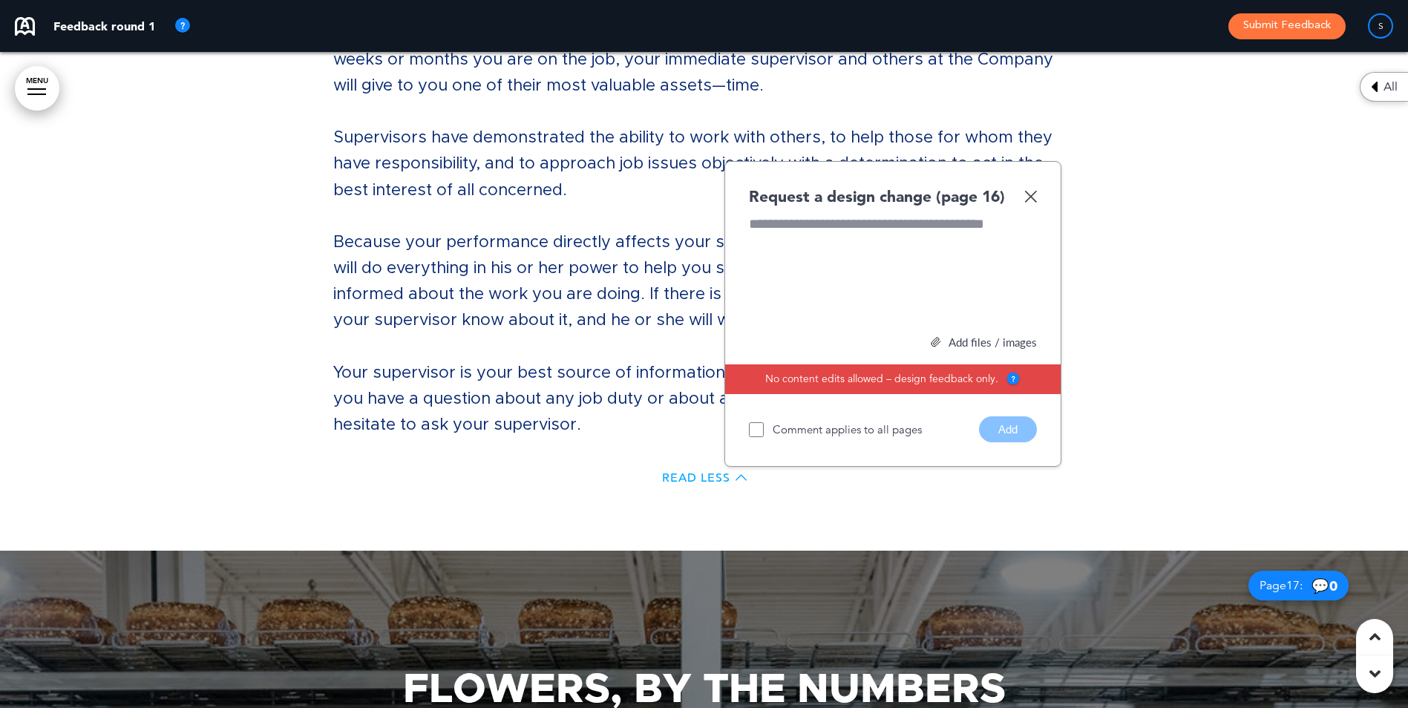
click at [675, 472] on span "Read Less" at bounding box center [696, 478] width 68 height 12
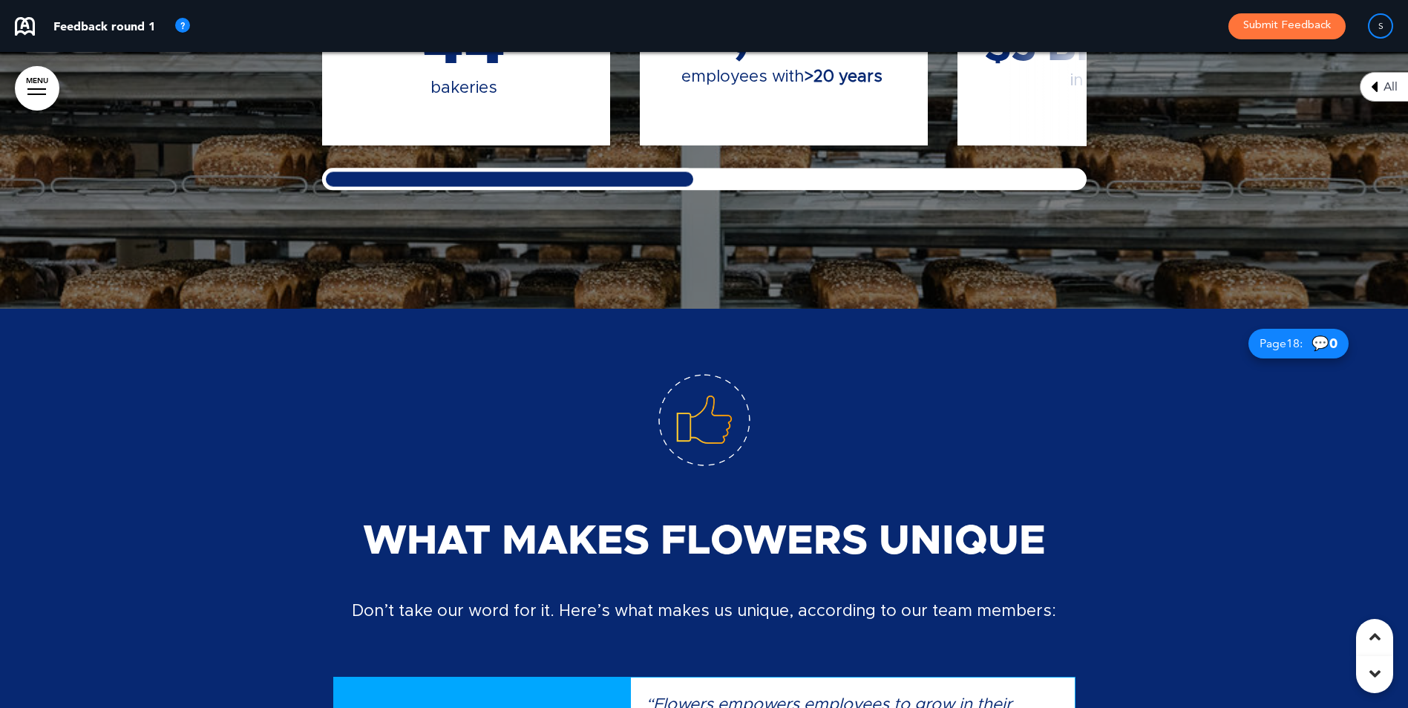
scroll to position [14578, 0]
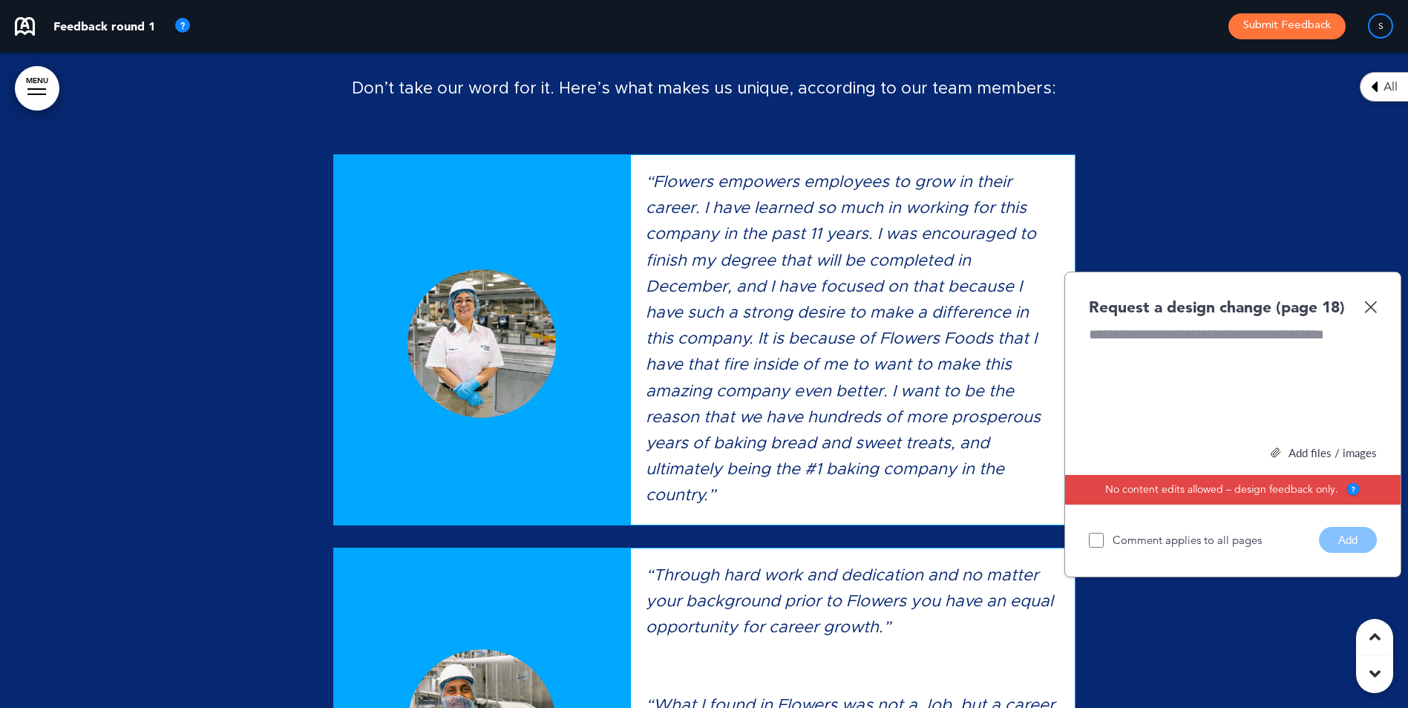
scroll to position [15018, 0]
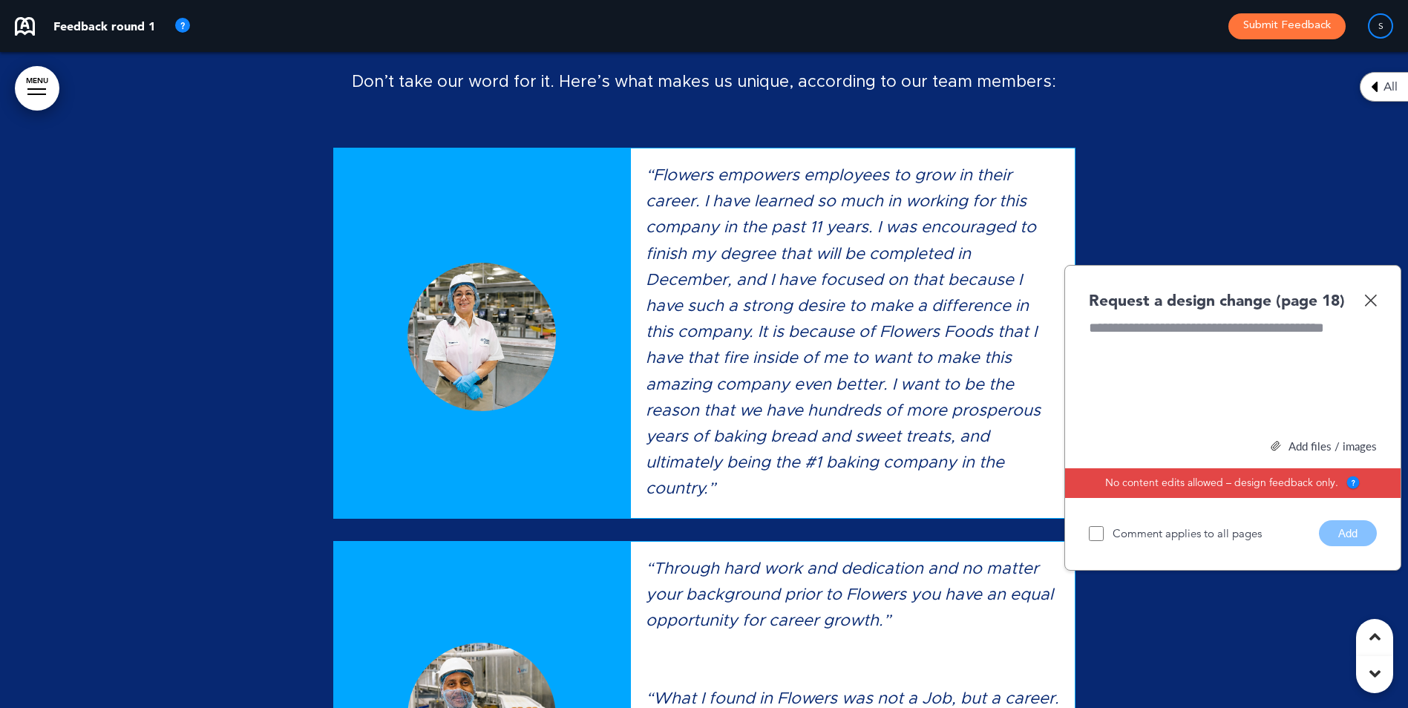
click at [1369, 295] on img at bounding box center [1370, 300] width 13 height 13
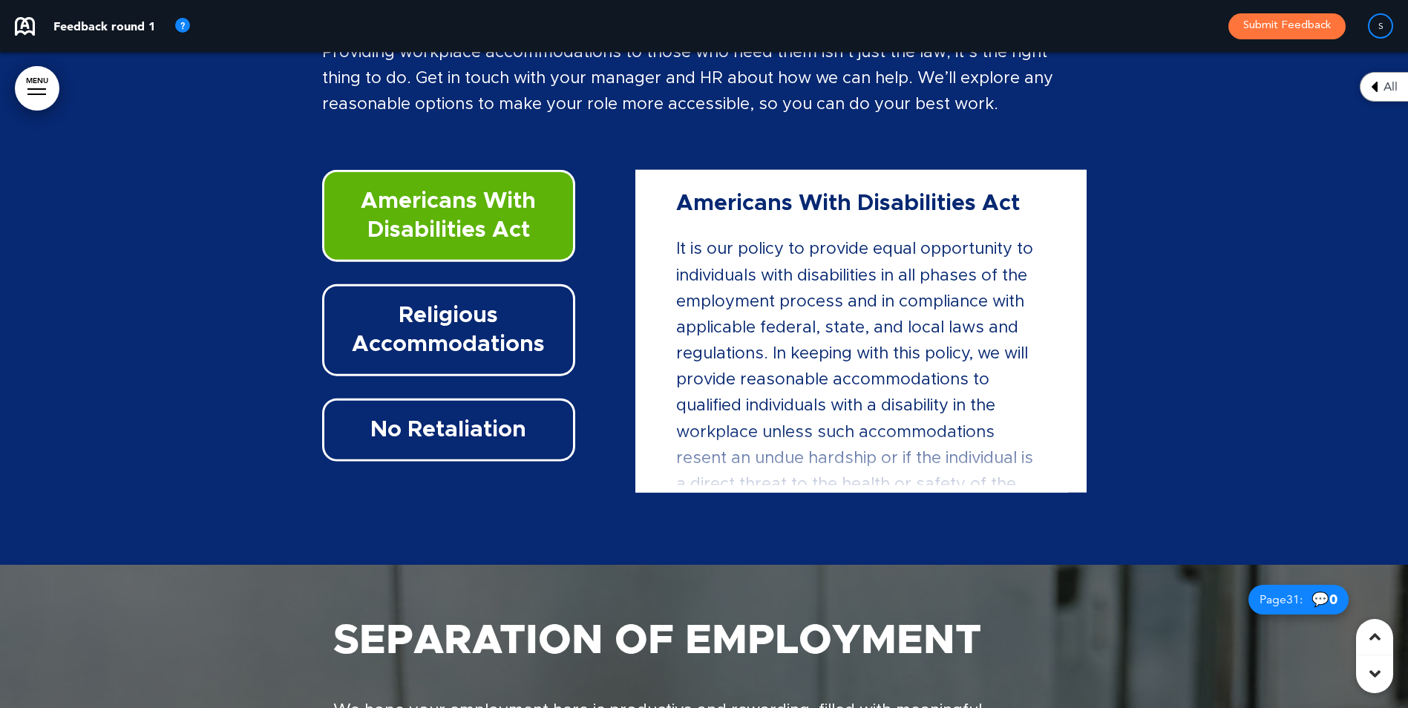
scroll to position [24805, 0]
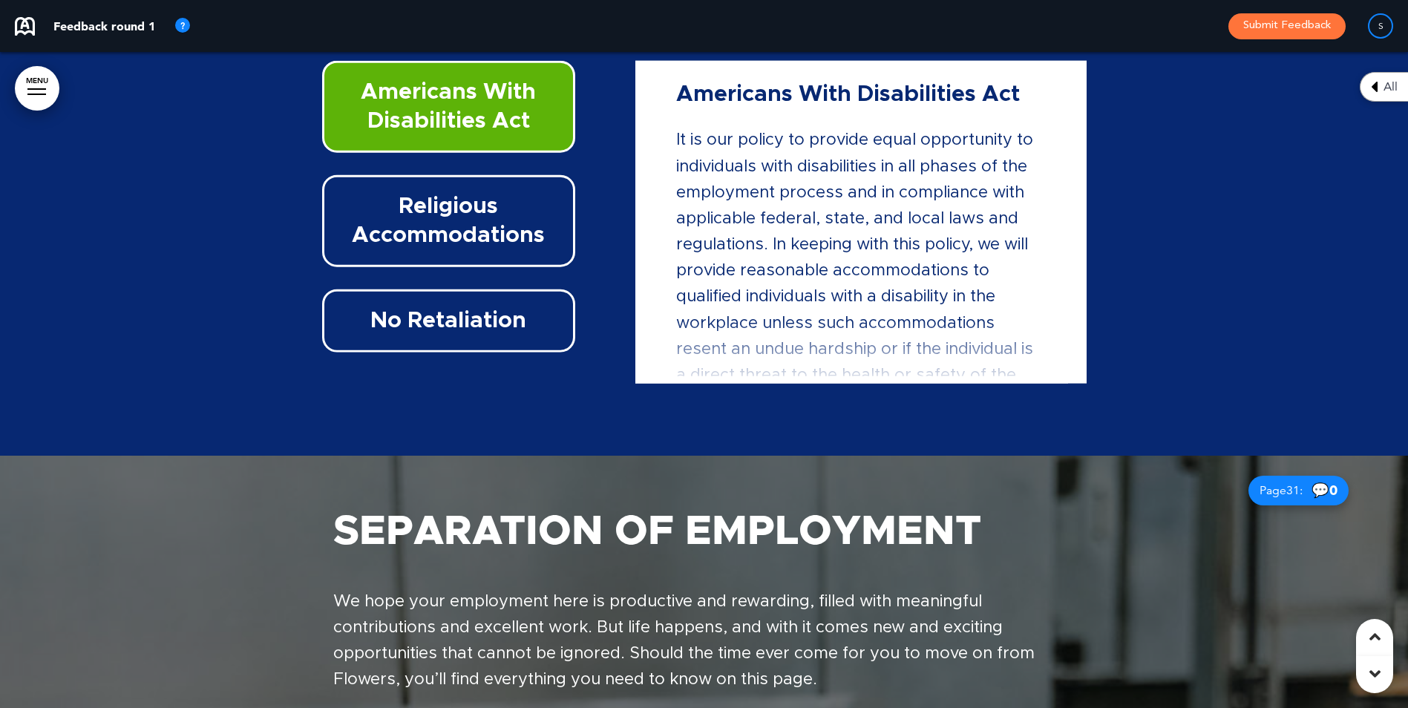
drag, startPoint x: 1057, startPoint y: 117, endPoint x: 1206, endPoint y: 107, distance: 148.7
click at [1064, 128] on div "Americans With Disabilities Act It is our policy to provide equal opportunity t…" at bounding box center [860, 222] width 429 height 308
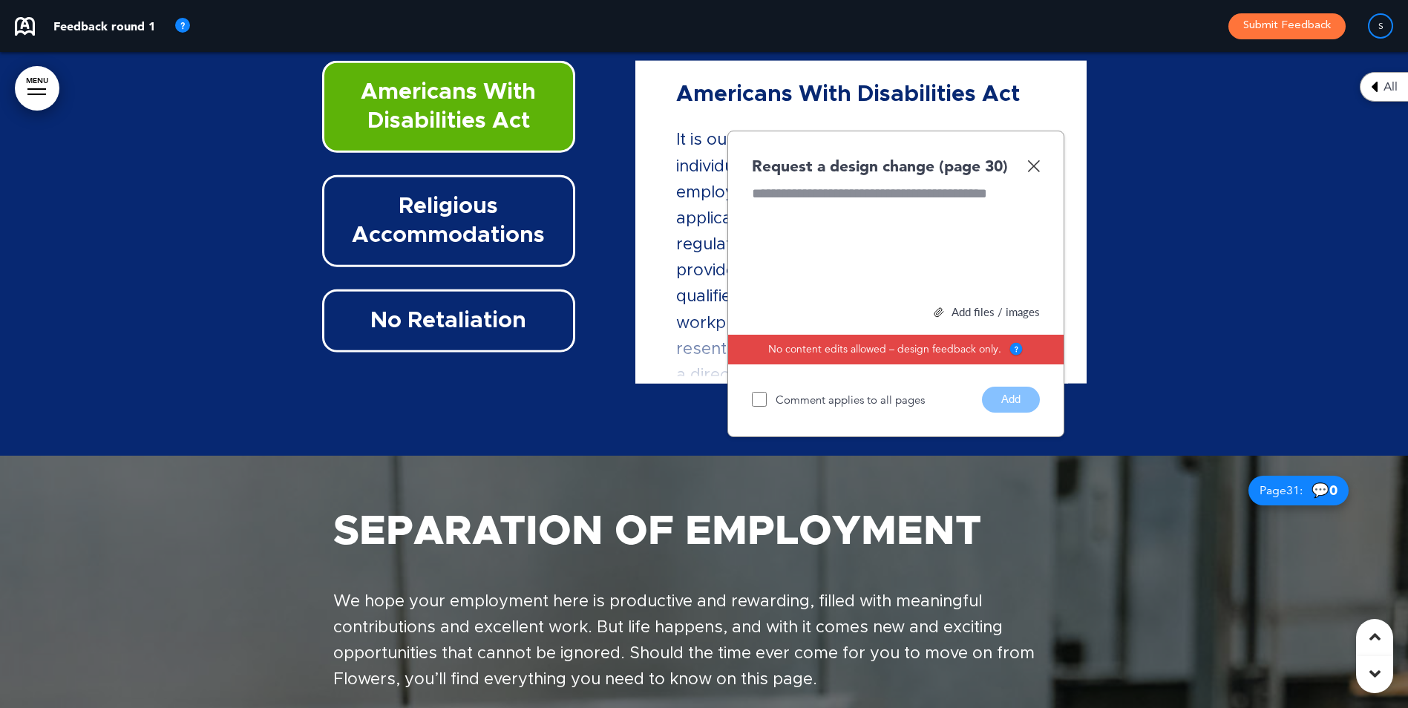
click at [1288, 304] on div at bounding box center [704, 128] width 1408 height 656
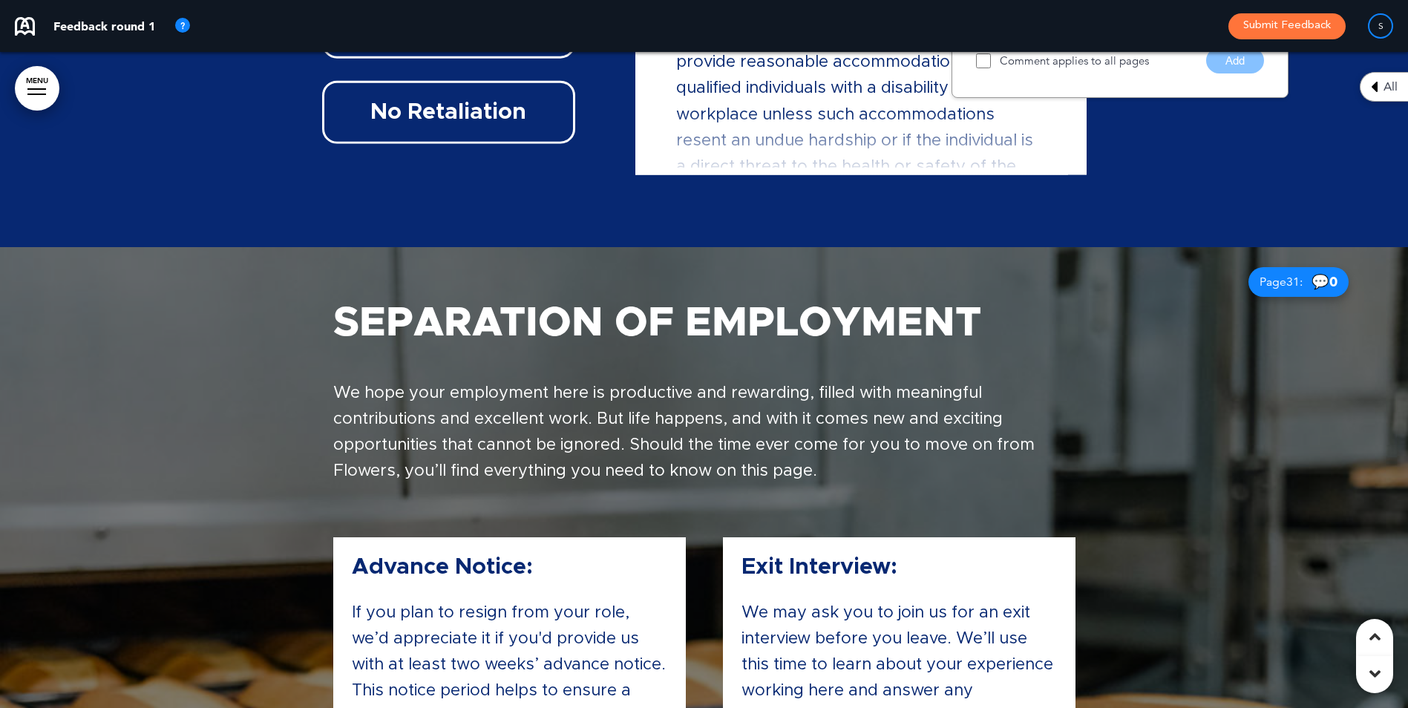
scroll to position [24394, 0]
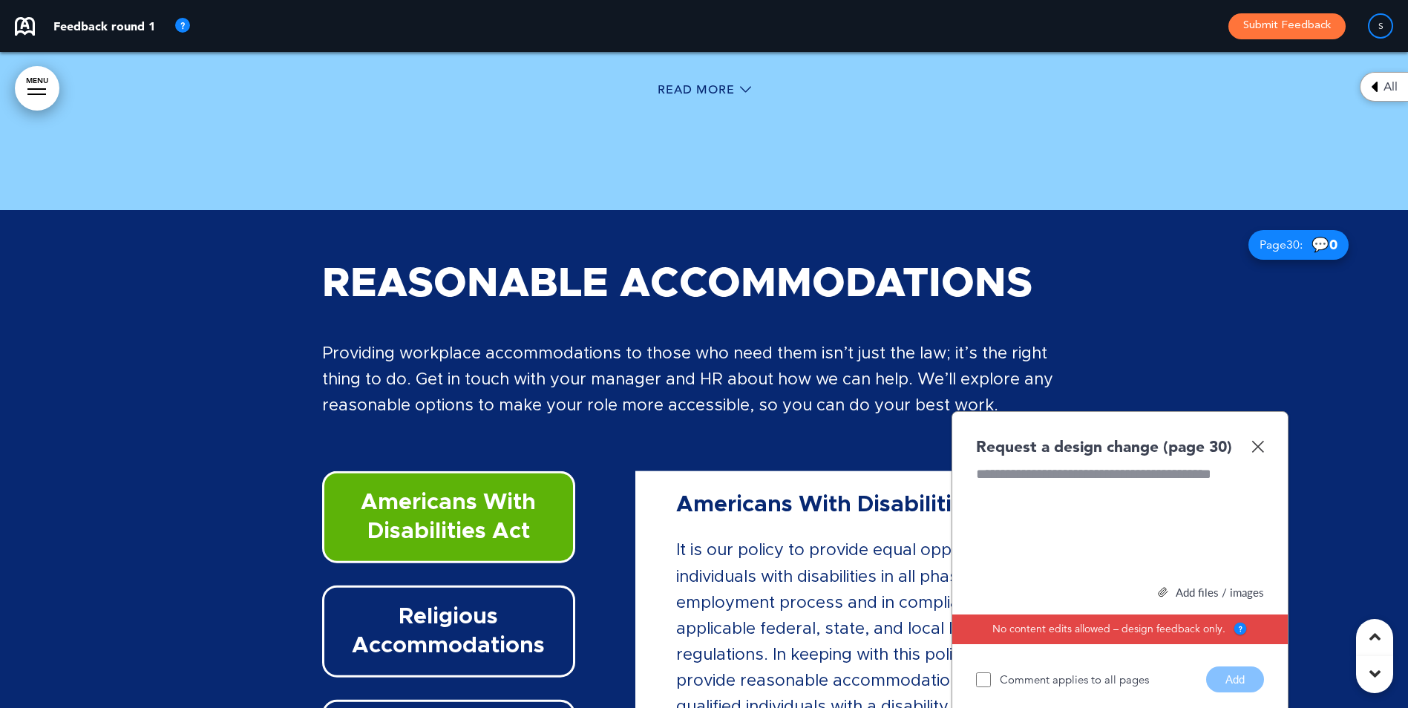
click at [1259, 446] on img at bounding box center [1257, 446] width 13 height 13
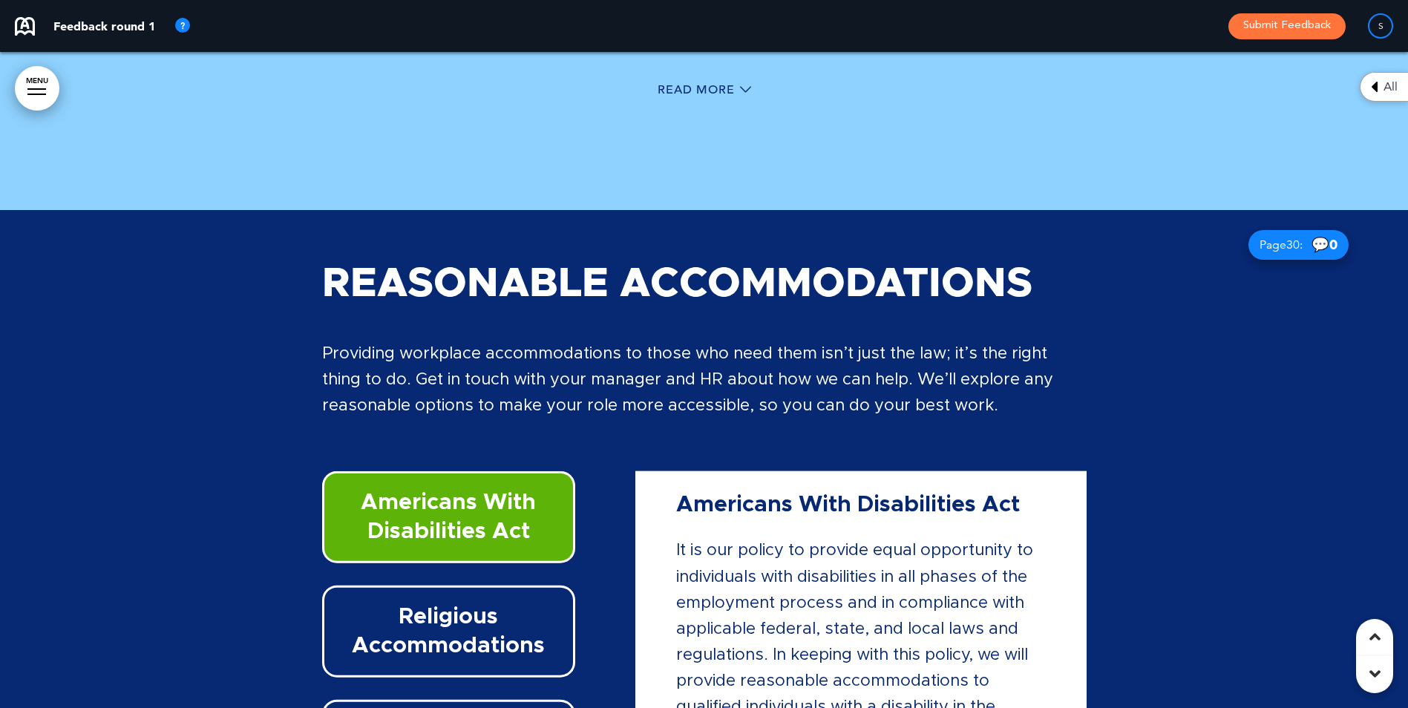
drag, startPoint x: 1058, startPoint y: 522, endPoint x: 1058, endPoint y: 546, distance: 24.5
click at [1058, 546] on div "Americans With Disabilities Act It is our policy to provide equal opportunity t…" at bounding box center [860, 633] width 429 height 308
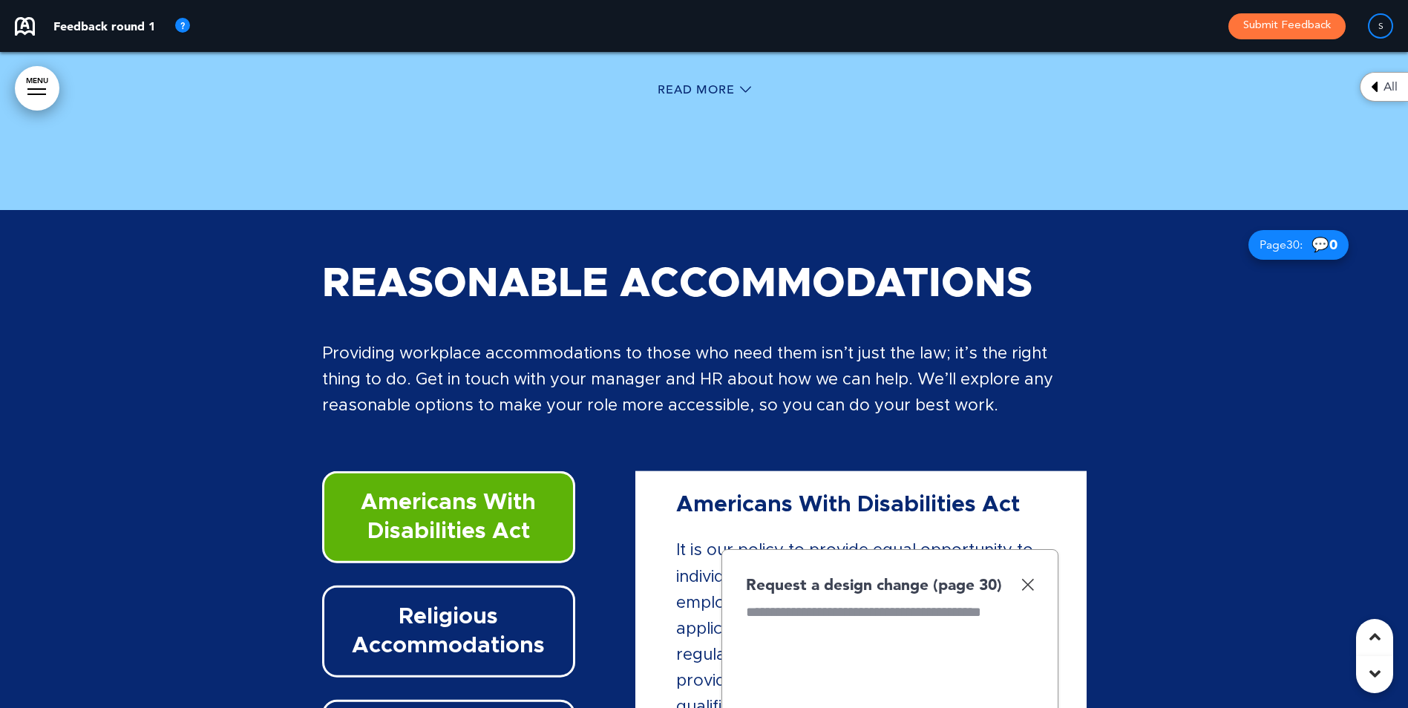
click at [1025, 580] on img at bounding box center [1027, 584] width 13 height 13
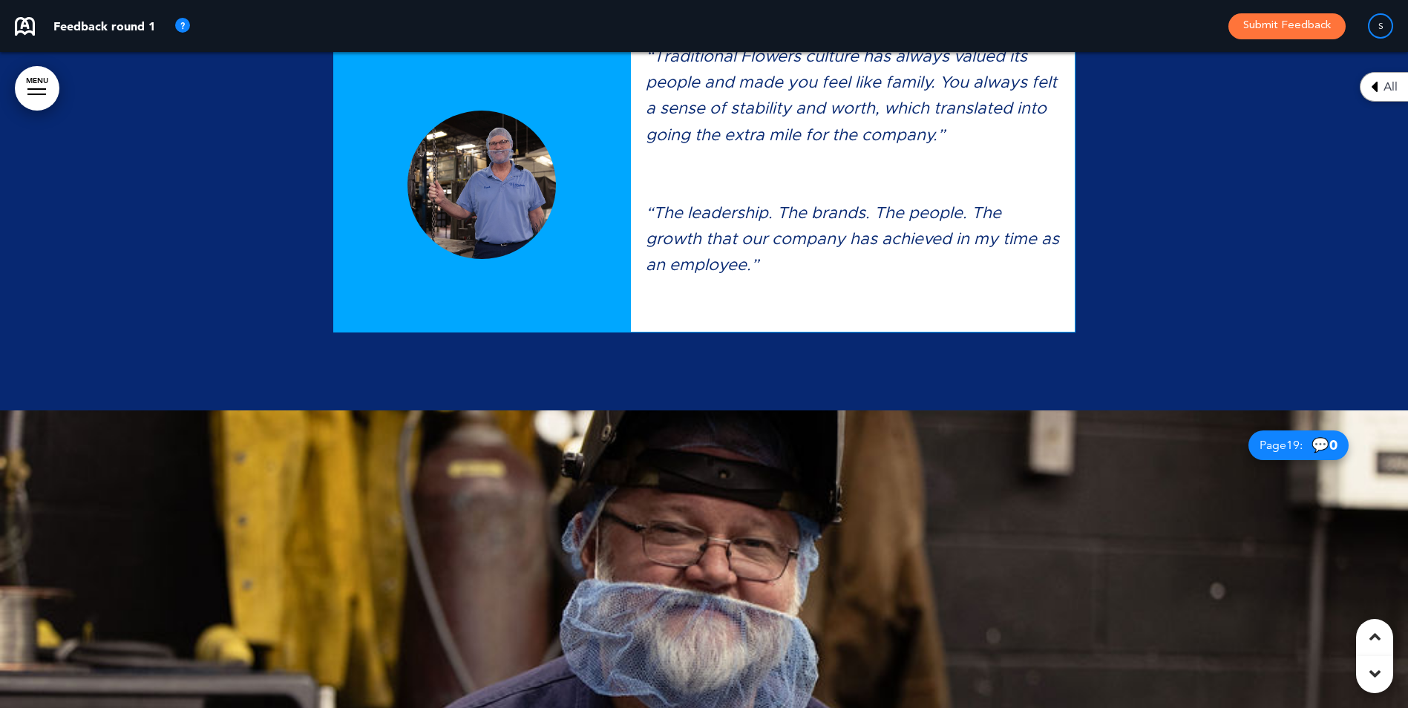
scroll to position [15168, 0]
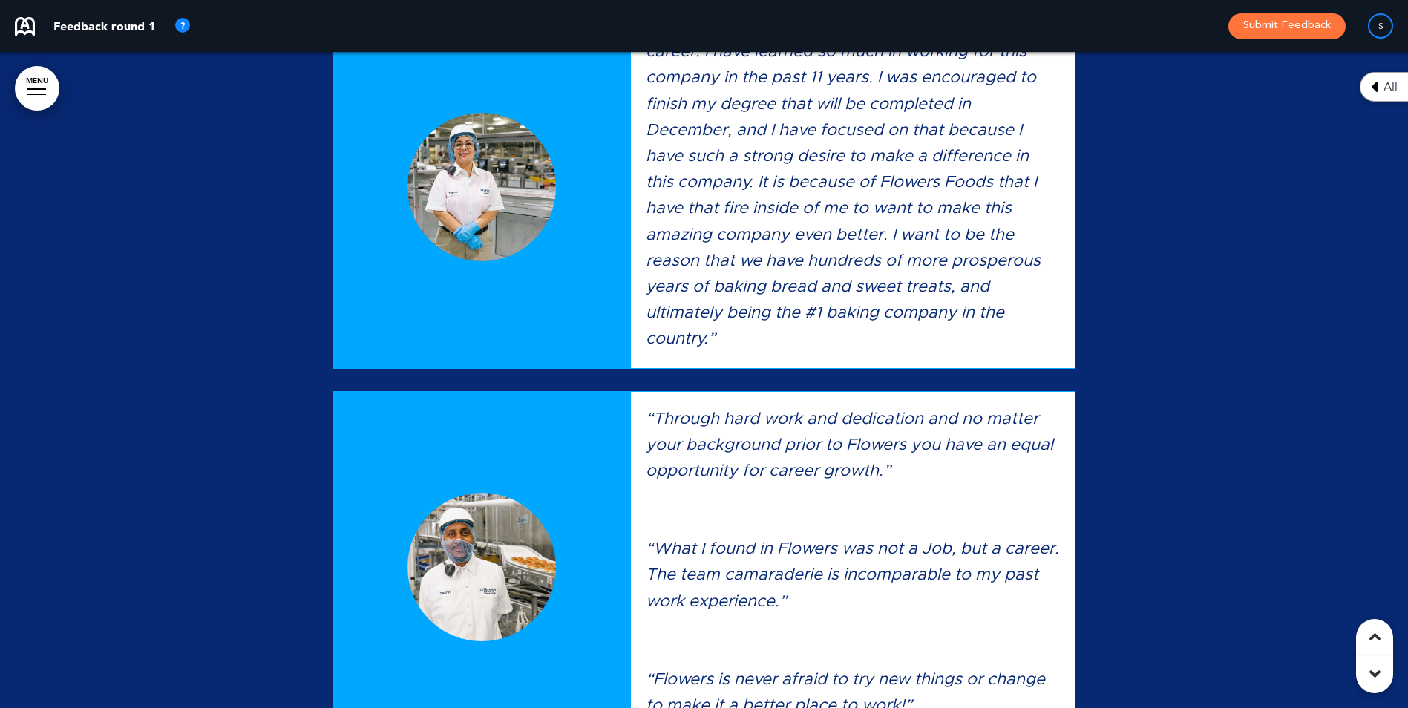
drag, startPoint x: 867, startPoint y: 3, endPoint x: 1156, endPoint y: 206, distance: 353.3
click at [1156, 206] on div at bounding box center [704, 710] width 1408 height 2160
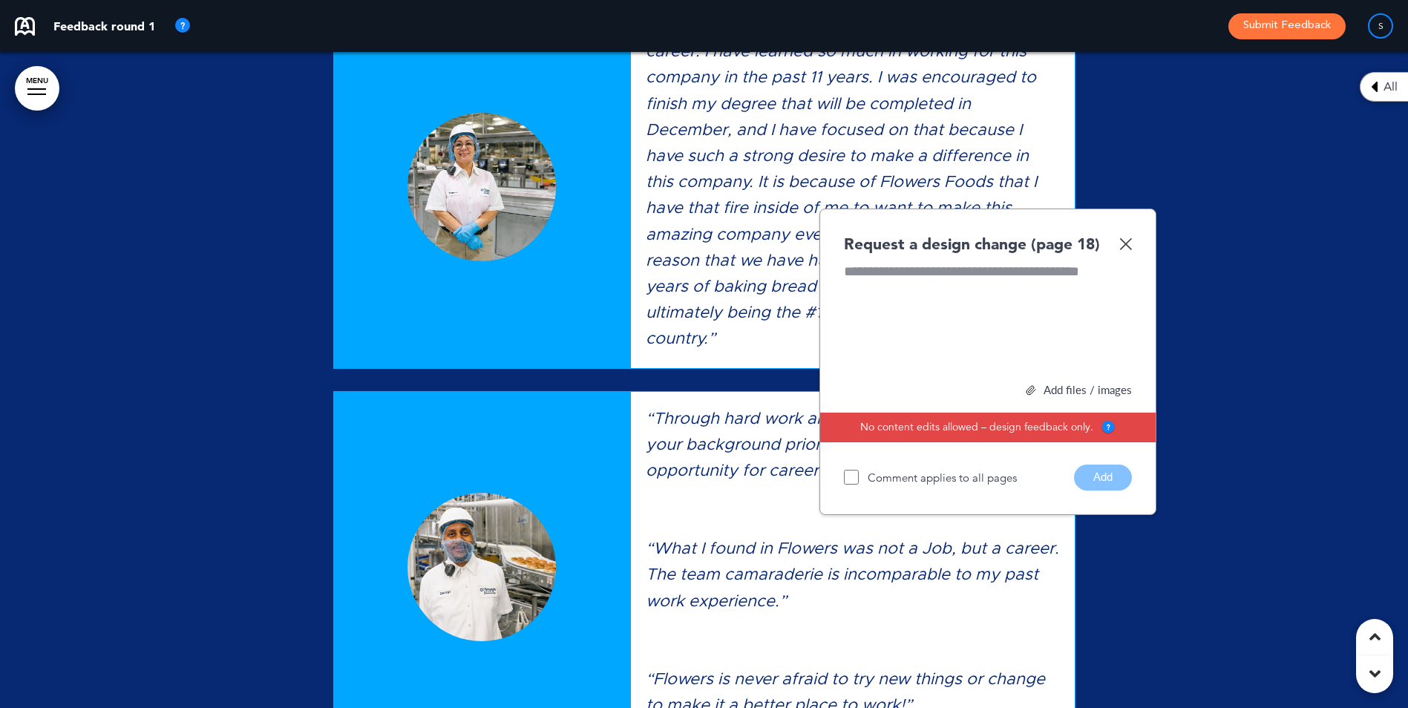
click at [1115, 229] on div "Request a design change (page 18) Add files / images Select or drag & drop your…" at bounding box center [987, 362] width 337 height 306
click at [1129, 238] on img at bounding box center [1125, 243] width 13 height 13
